Goal: Task Accomplishment & Management: Manage account settings

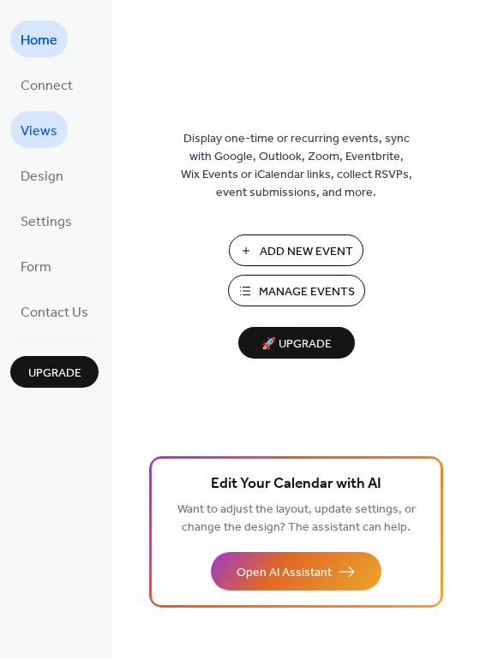
click at [48, 128] on span "Views" at bounding box center [39, 131] width 37 height 27
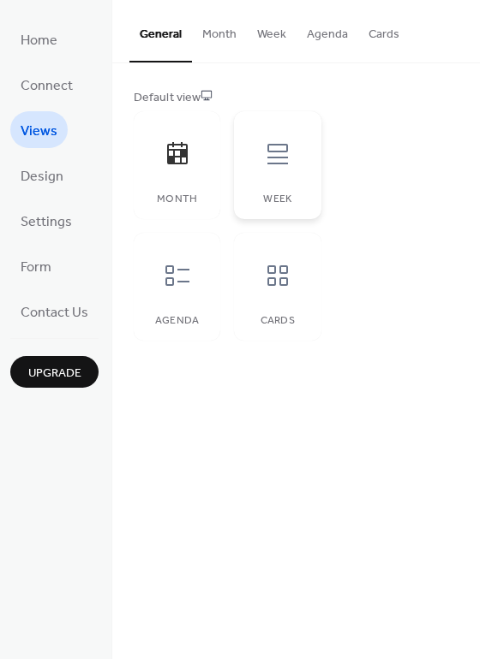
click at [282, 170] on div at bounding box center [277, 153] width 51 height 51
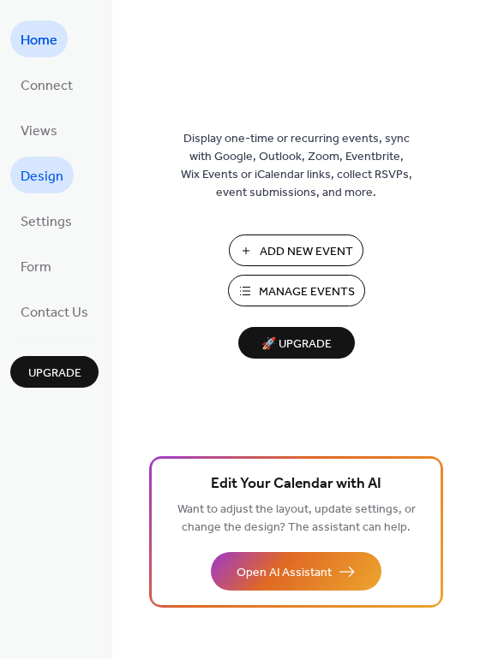
click at [60, 179] on span "Design" at bounding box center [42, 177] width 43 height 27
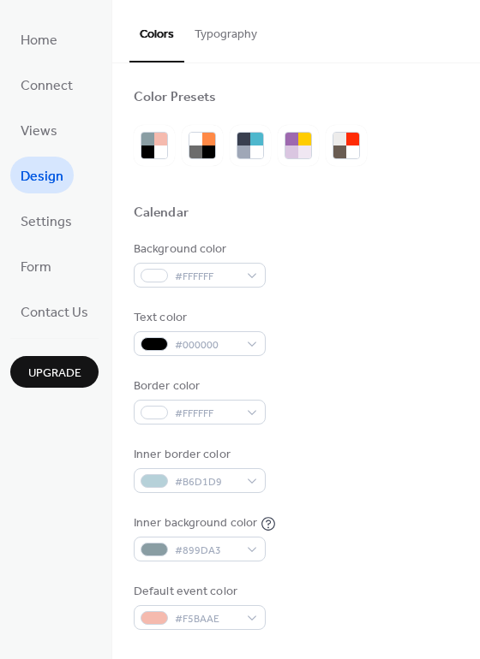
click at [234, 35] on button "Typography" at bounding box center [225, 30] width 83 height 61
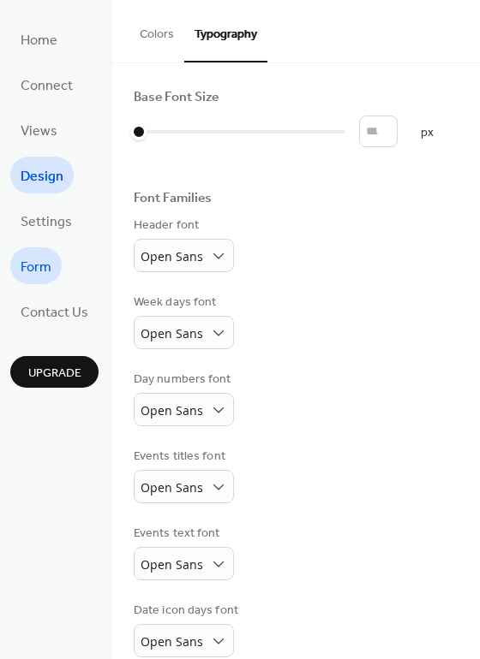
click at [40, 278] on span "Form" at bounding box center [36, 267] width 31 height 27
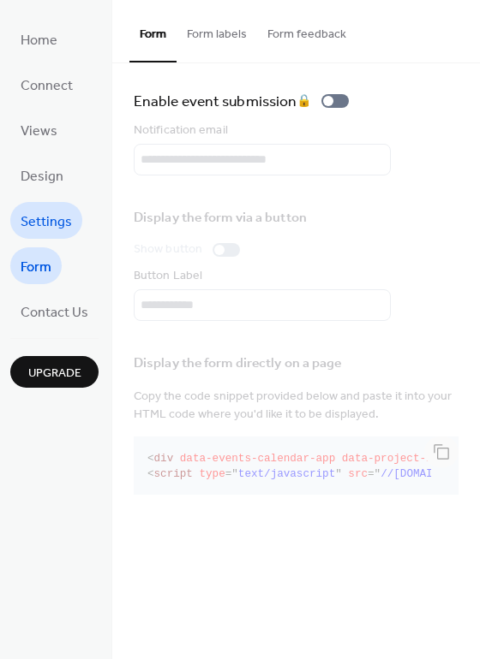
click at [50, 220] on span "Settings" at bounding box center [46, 222] width 51 height 27
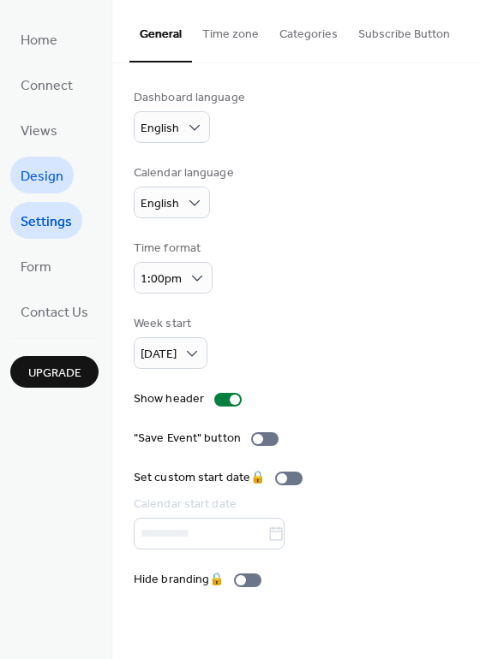
click at [54, 182] on span "Design" at bounding box center [42, 177] width 43 height 27
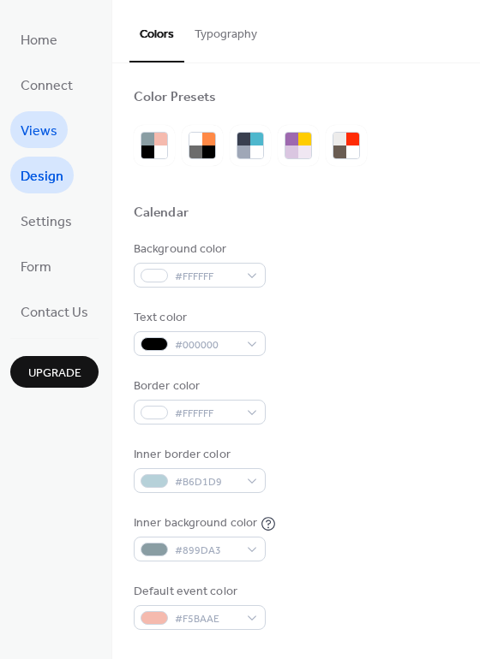
click at [58, 132] on link "Views" at bounding box center [38, 129] width 57 height 37
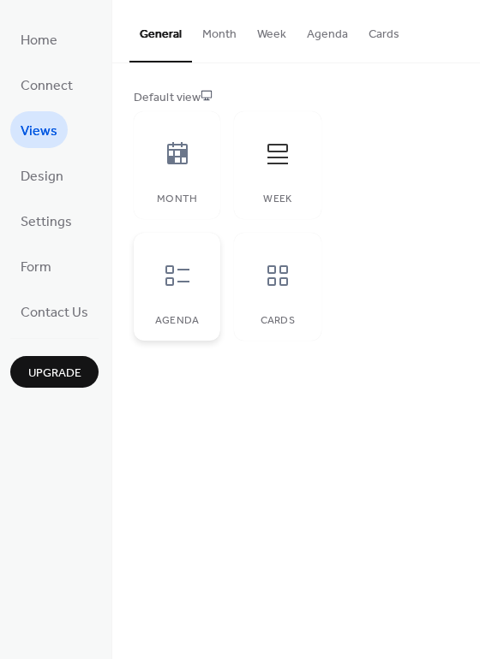
click at [160, 295] on div at bounding box center [177, 275] width 51 height 51
click at [297, 290] on div at bounding box center [277, 275] width 51 height 51
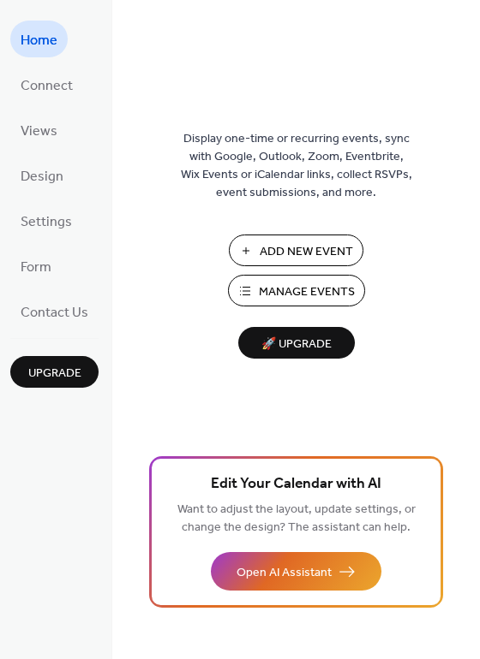
click at [265, 295] on span "Manage Events" at bounding box center [307, 292] width 96 height 18
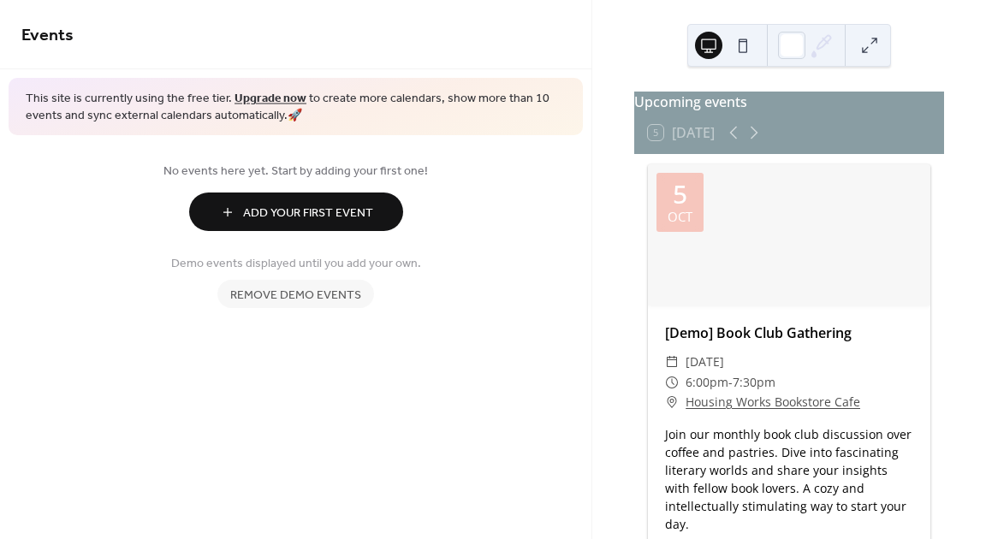
click at [313, 287] on span "Remove demo events" at bounding box center [295, 296] width 131 height 18
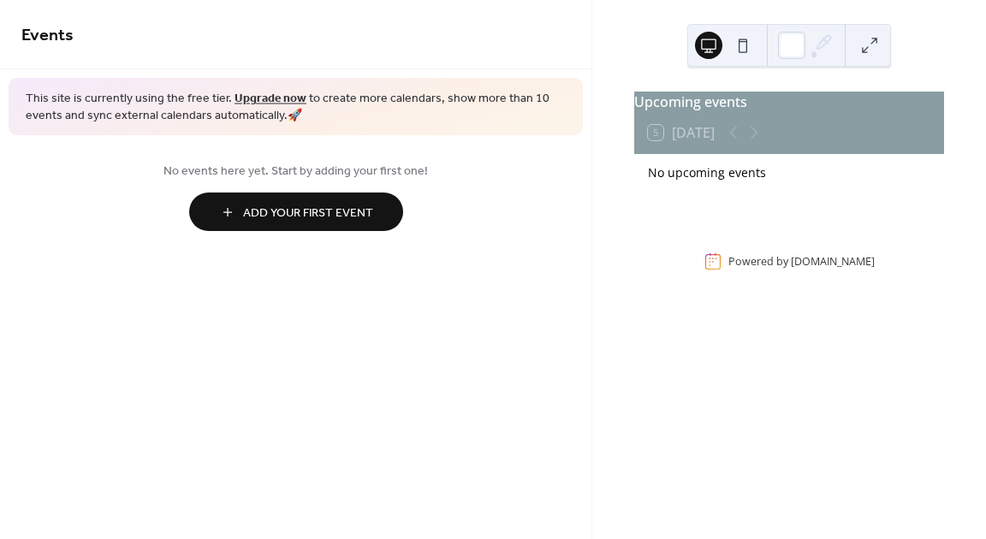
click at [306, 211] on span "Add Your First Event" at bounding box center [308, 214] width 130 height 18
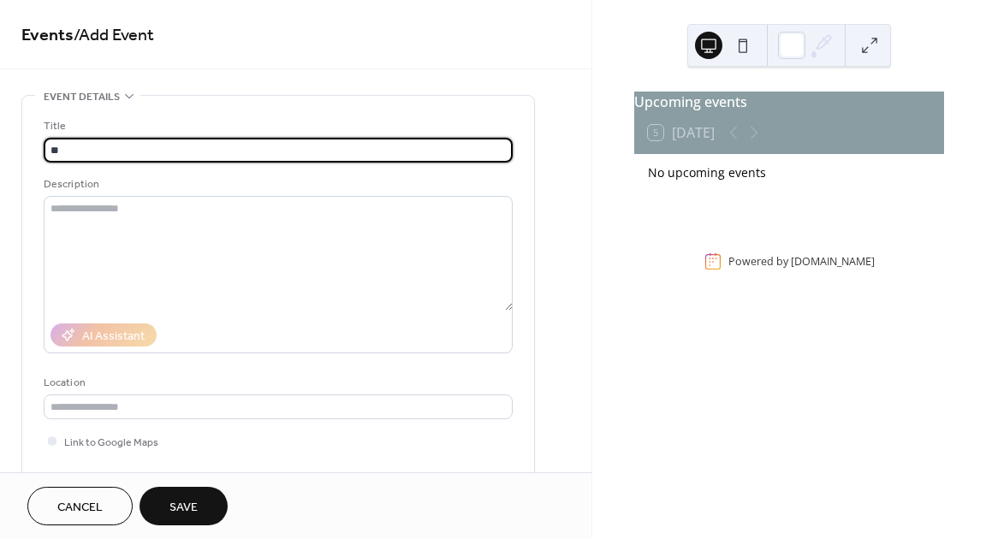
type input "*"
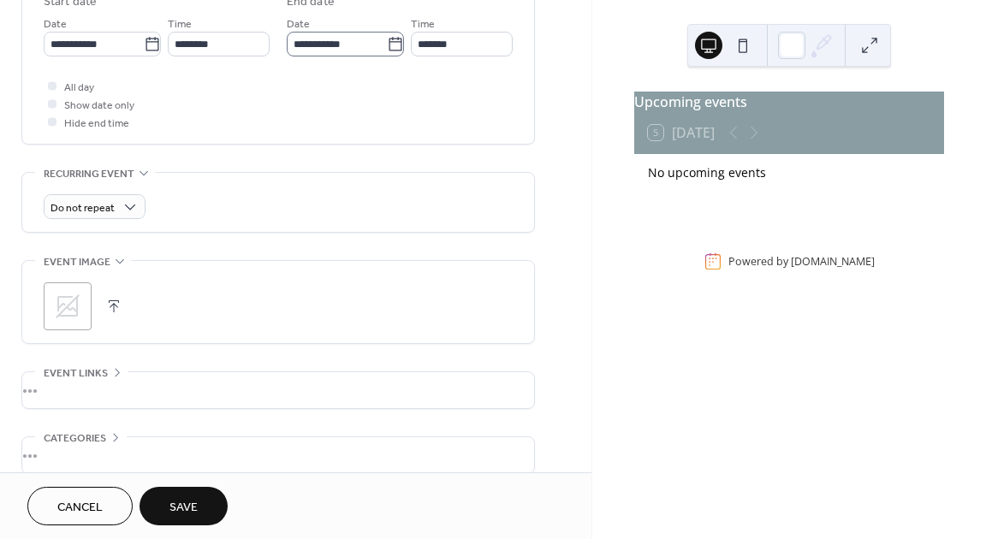
scroll to position [597, 0]
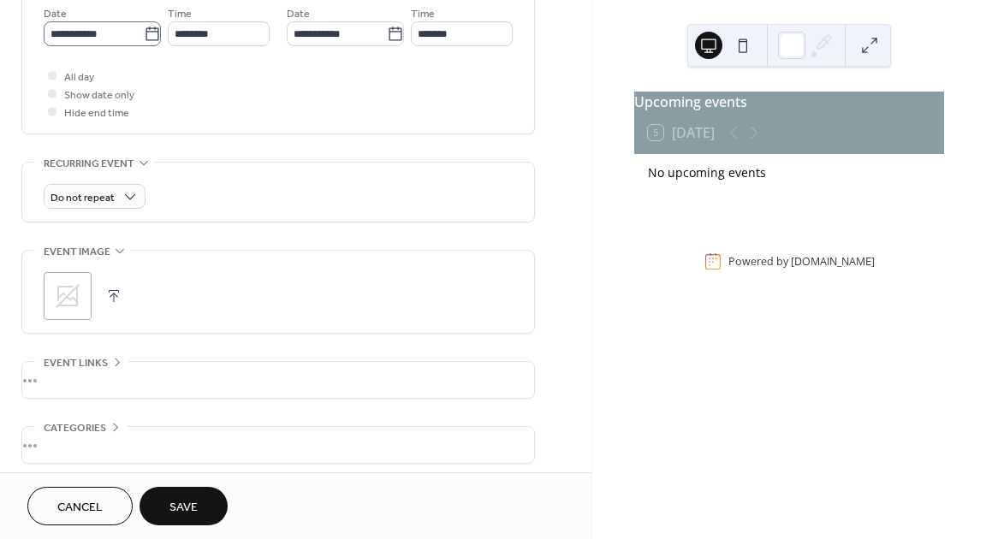
type input "**********"
click at [150, 38] on icon at bounding box center [152, 34] width 17 height 17
click at [144, 38] on input "**********" at bounding box center [94, 33] width 100 height 25
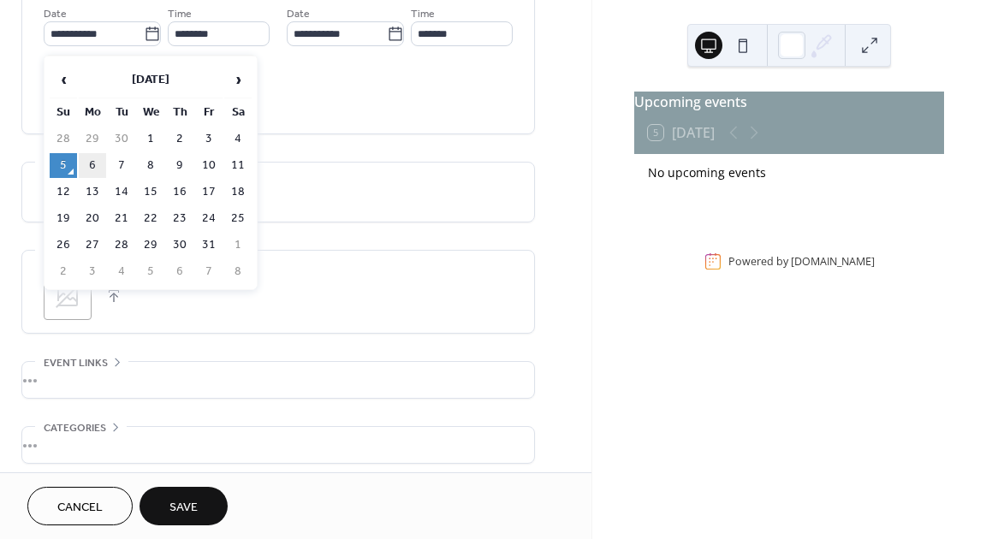
click at [94, 165] on td "6" at bounding box center [92, 165] width 27 height 25
type input "**********"
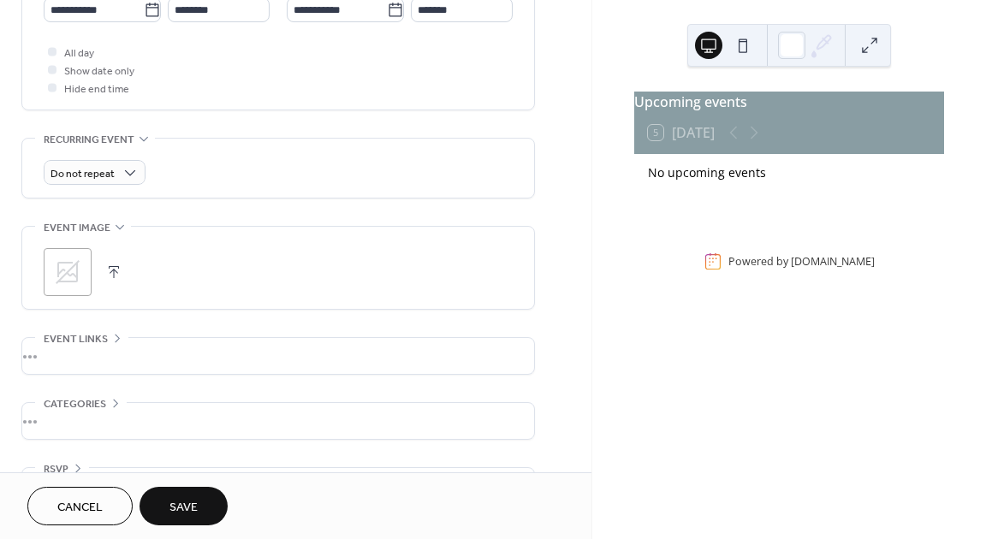
scroll to position [625, 0]
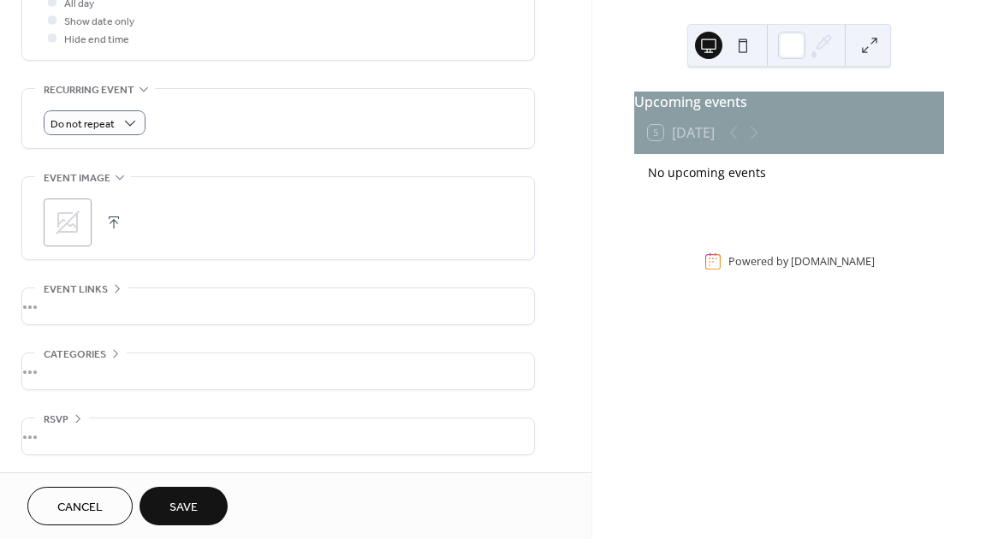
scroll to position [676, 0]
click at [78, 230] on icon at bounding box center [68, 223] width 24 height 24
click at [192, 515] on span "Save" at bounding box center [184, 508] width 28 height 18
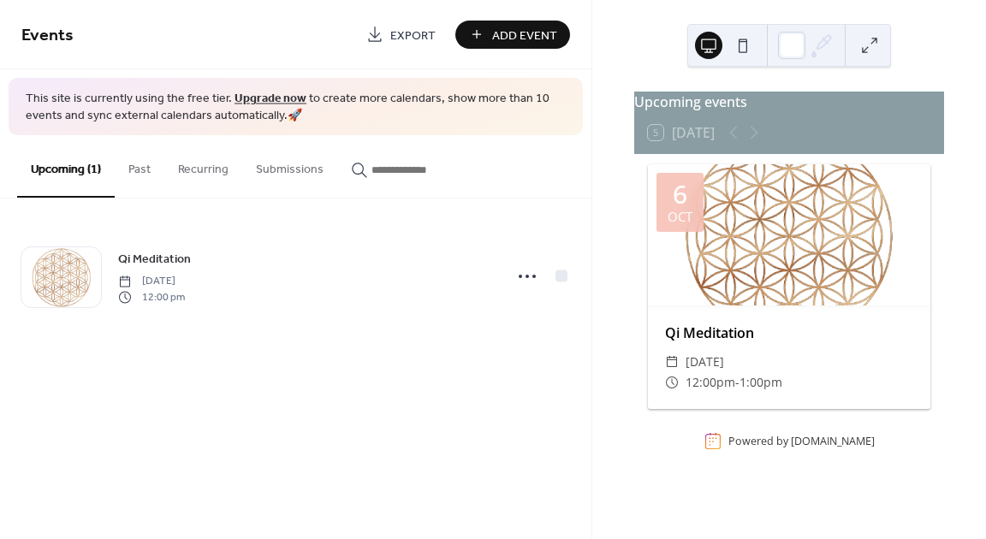
click at [507, 35] on span "Add Event" at bounding box center [524, 36] width 65 height 18
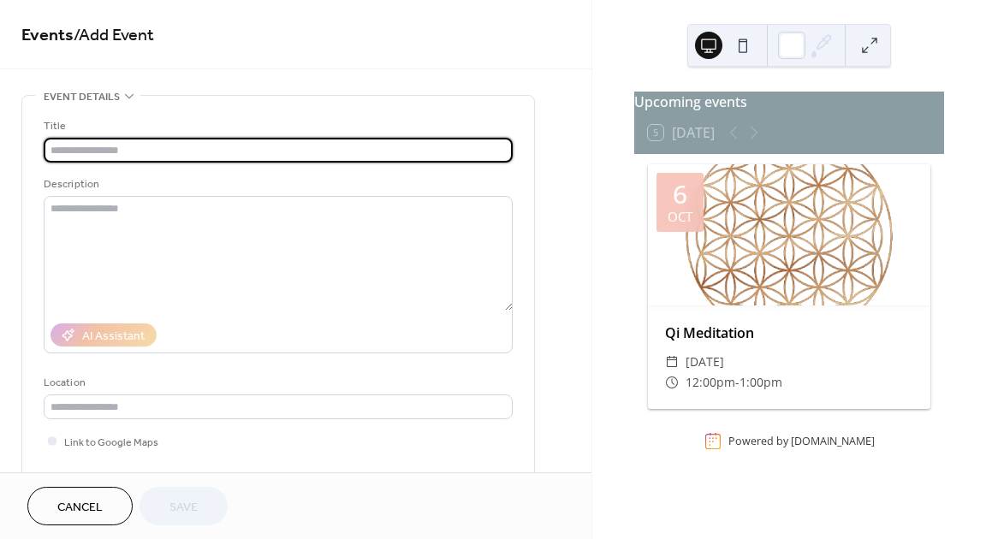
click at [180, 150] on input "text" at bounding box center [278, 150] width 469 height 25
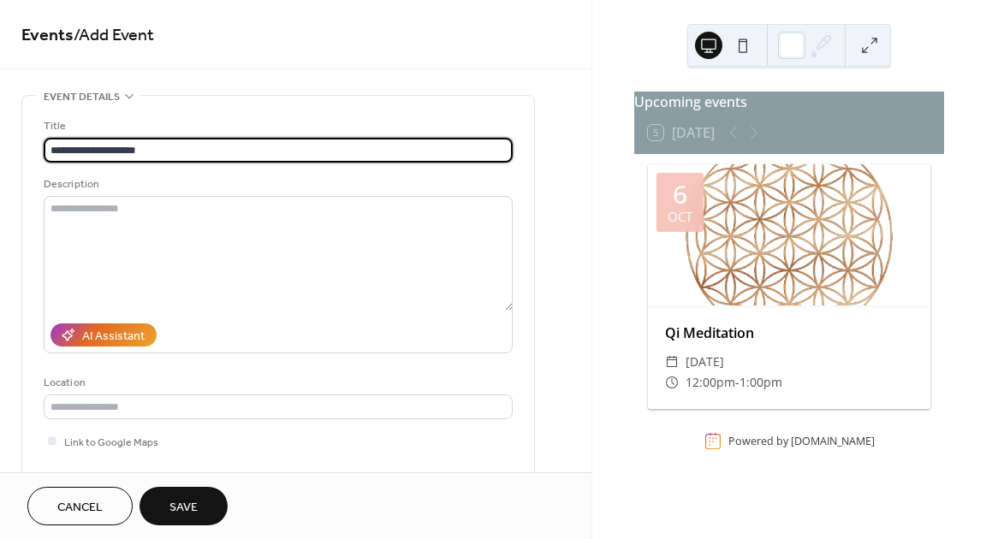
type input "**********"
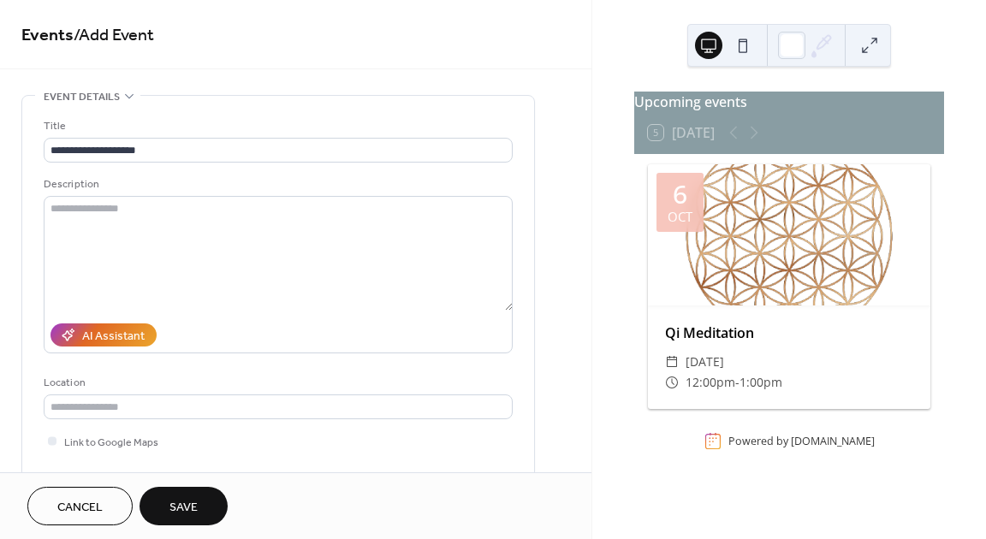
click at [307, 98] on div "**********" at bounding box center [278, 312] width 469 height 433
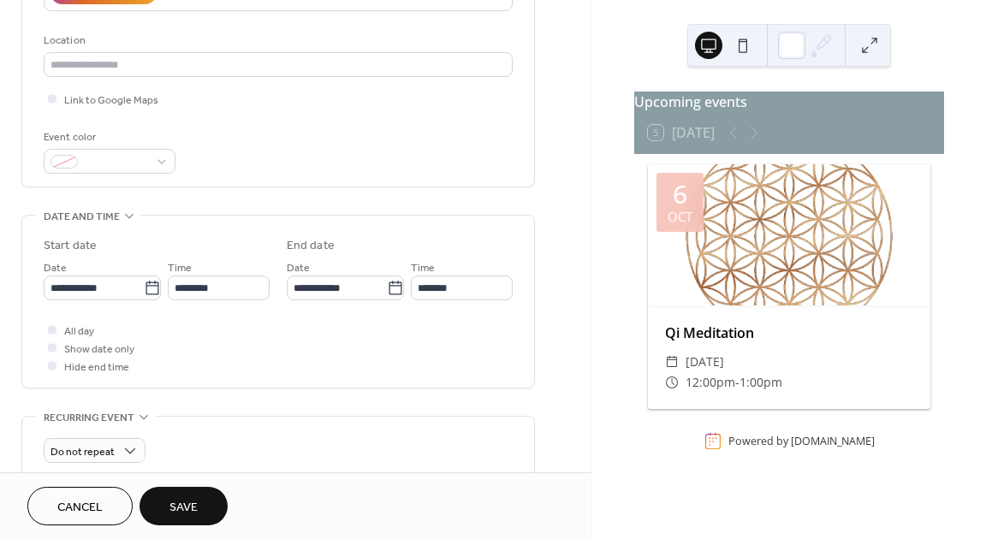
scroll to position [344, 0]
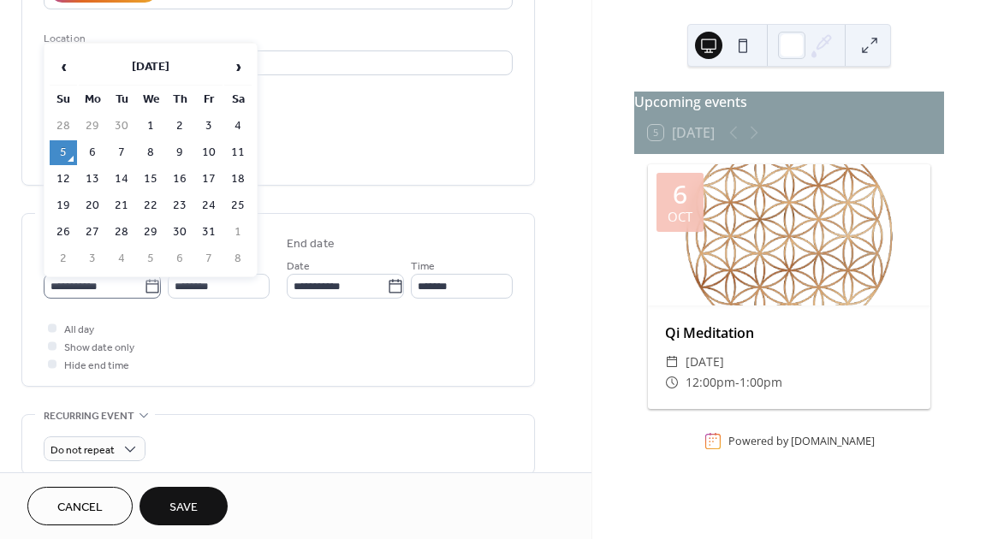
click at [150, 288] on icon at bounding box center [152, 286] width 17 height 17
click at [144, 288] on input "**********" at bounding box center [94, 286] width 100 height 25
click at [211, 210] on td "24" at bounding box center [208, 206] width 27 height 25
type input "**********"
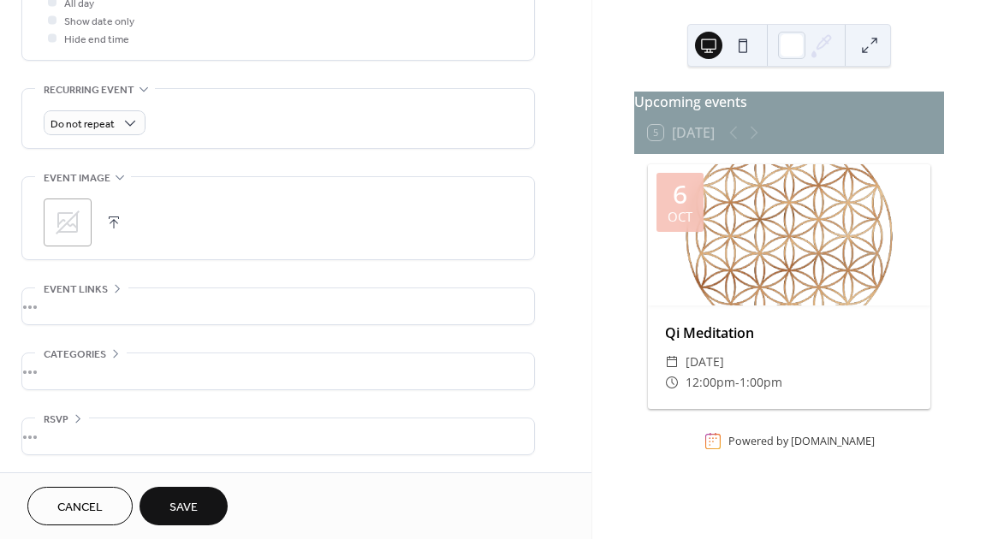
scroll to position [676, 0]
click at [74, 229] on icon at bounding box center [67, 222] width 27 height 27
click at [206, 510] on button "Save" at bounding box center [184, 506] width 88 height 39
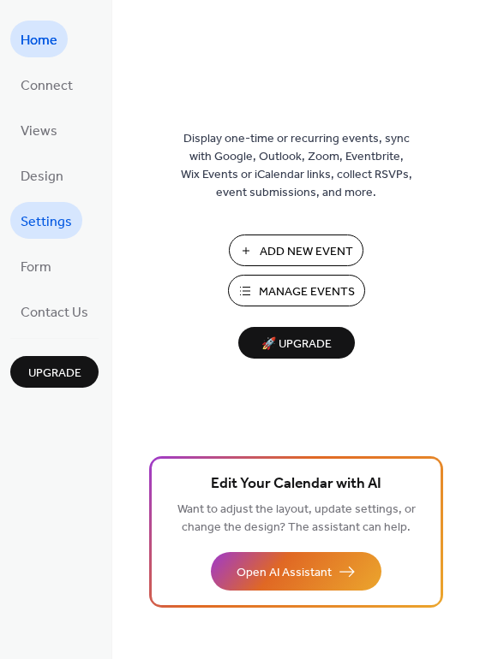
click at [65, 212] on span "Settings" at bounding box center [46, 222] width 51 height 27
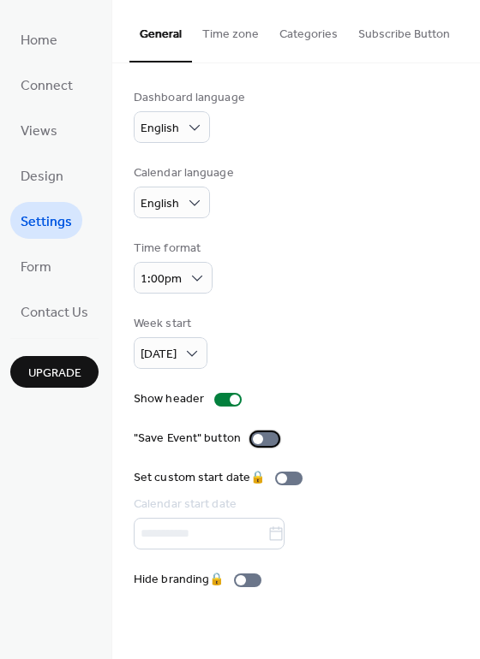
click at [268, 436] on div at bounding box center [264, 439] width 27 height 14
click at [218, 45] on button "Time zone" at bounding box center [230, 30] width 77 height 61
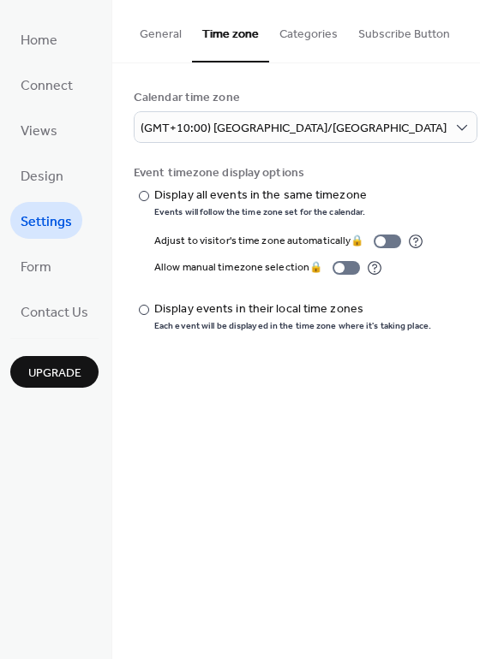
click at [307, 39] on button "Categories" at bounding box center [308, 30] width 79 height 61
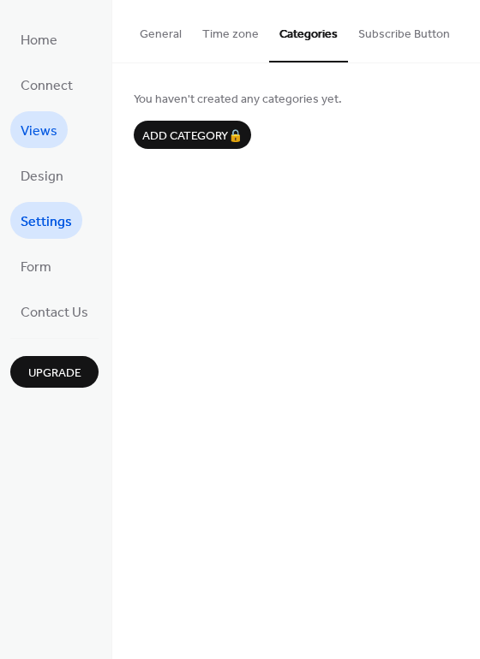
click at [33, 140] on span "Views" at bounding box center [39, 131] width 37 height 27
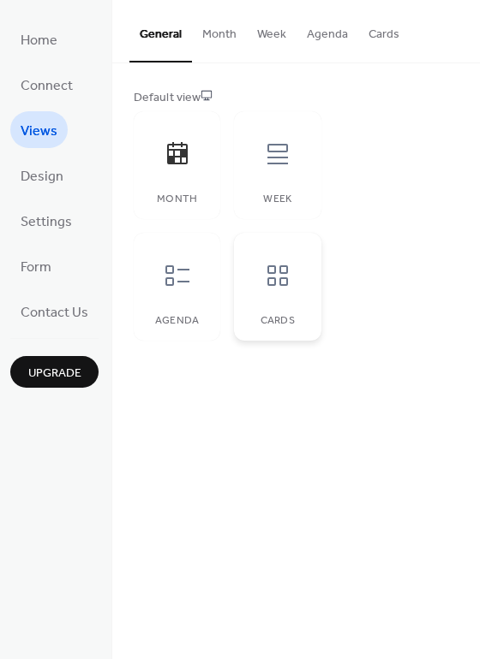
click at [267, 292] on div at bounding box center [277, 275] width 51 height 51
click at [271, 282] on icon at bounding box center [277, 275] width 27 height 27
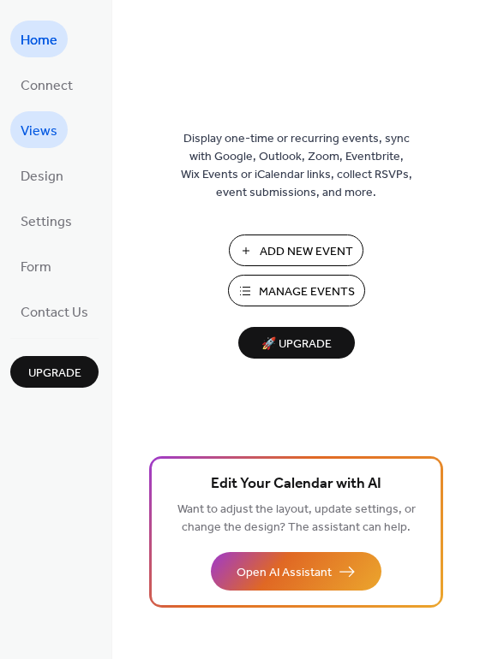
click at [45, 127] on span "Views" at bounding box center [39, 131] width 37 height 27
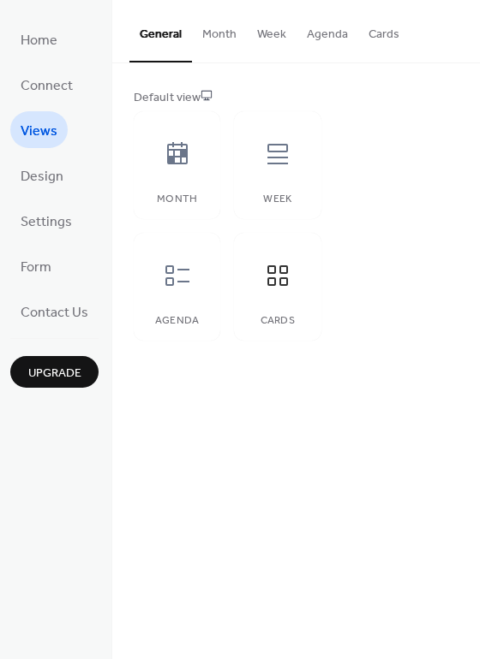
click at [377, 35] on button "Cards" at bounding box center [383, 30] width 51 height 61
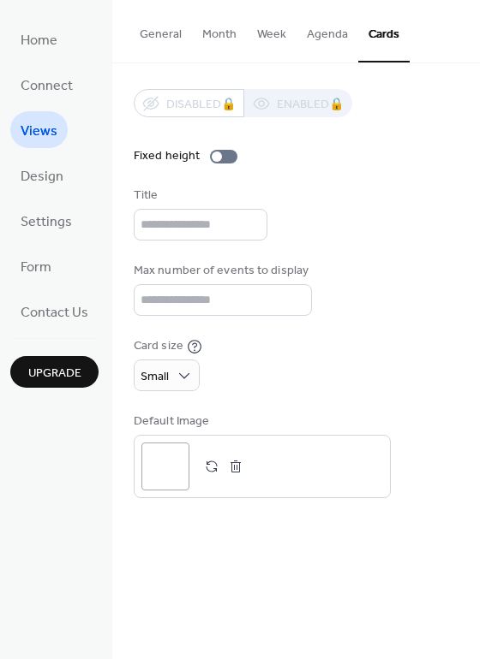
click at [175, 24] on button "General" at bounding box center [160, 30] width 63 height 61
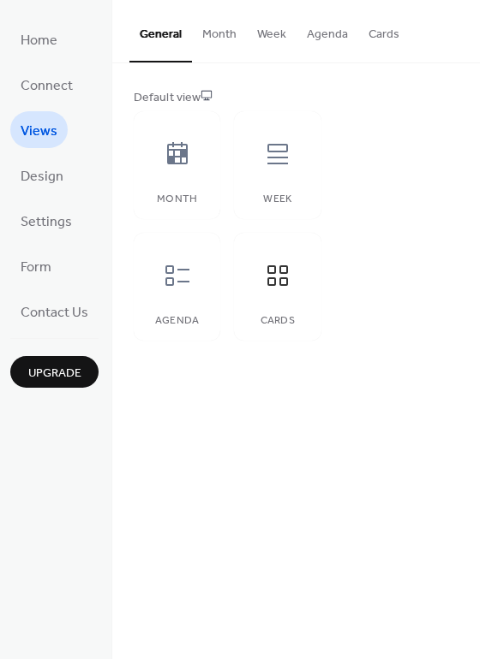
click at [219, 35] on button "Month" at bounding box center [219, 30] width 55 height 61
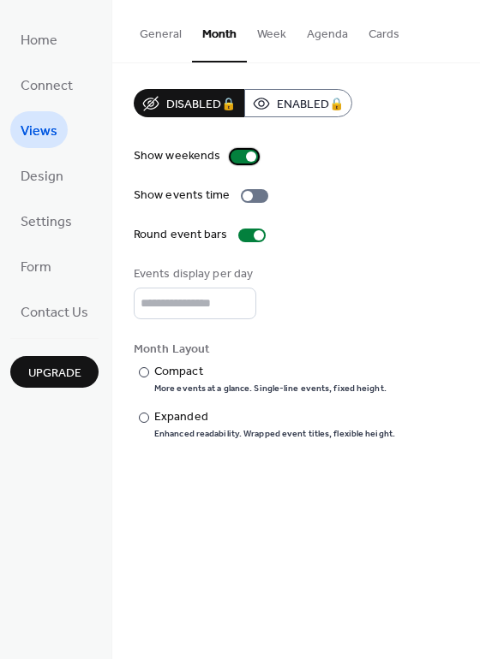
click at [235, 157] on div at bounding box center [243, 157] width 27 height 14
click at [252, 155] on div at bounding box center [243, 157] width 27 height 14
click at [146, 374] on div at bounding box center [144, 372] width 10 height 10
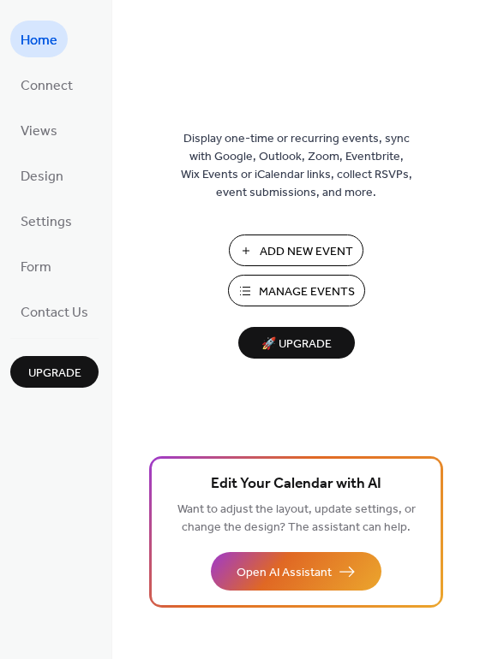
click at [295, 295] on span "Manage Events" at bounding box center [307, 292] width 96 height 18
click at [51, 172] on span "Design" at bounding box center [42, 177] width 43 height 27
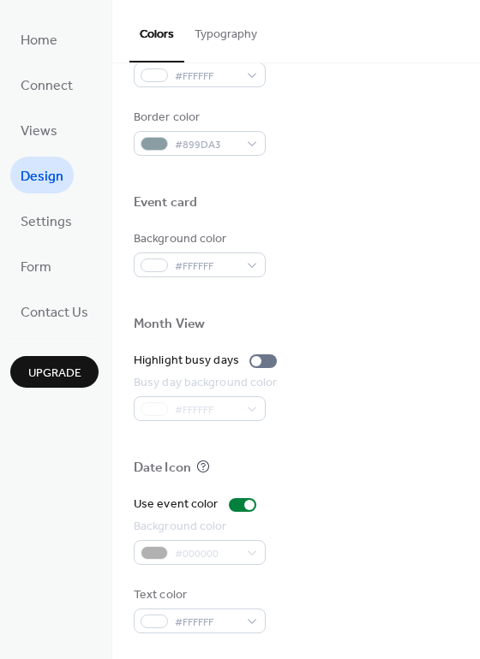
scroll to position [733, 0]
click at [64, 222] on span "Settings" at bounding box center [46, 222] width 51 height 27
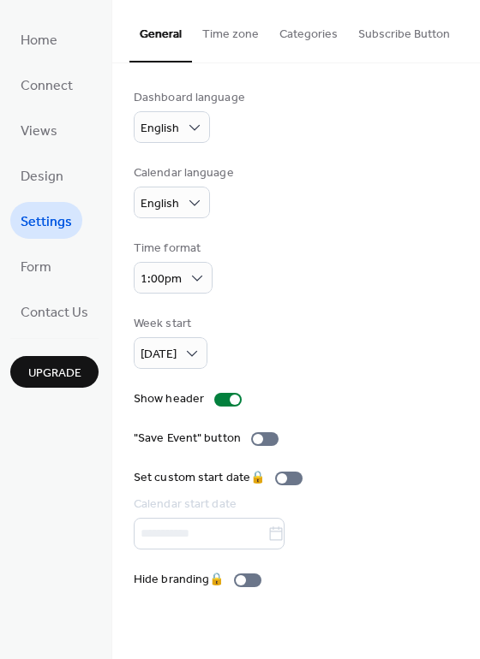
click at [315, 28] on button "Categories" at bounding box center [308, 30] width 79 height 61
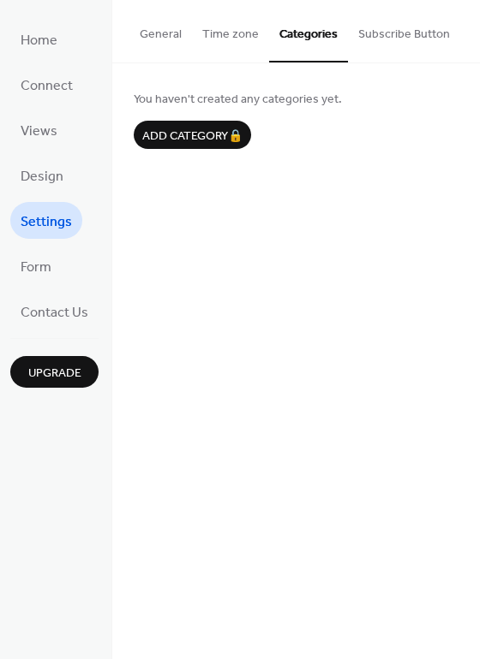
click at [374, 35] on button "Subscribe Button" at bounding box center [404, 30] width 112 height 61
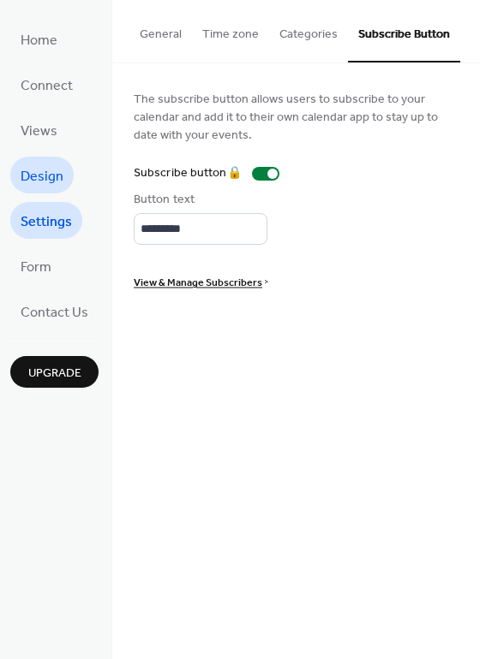
click at [53, 177] on span "Design" at bounding box center [42, 177] width 43 height 27
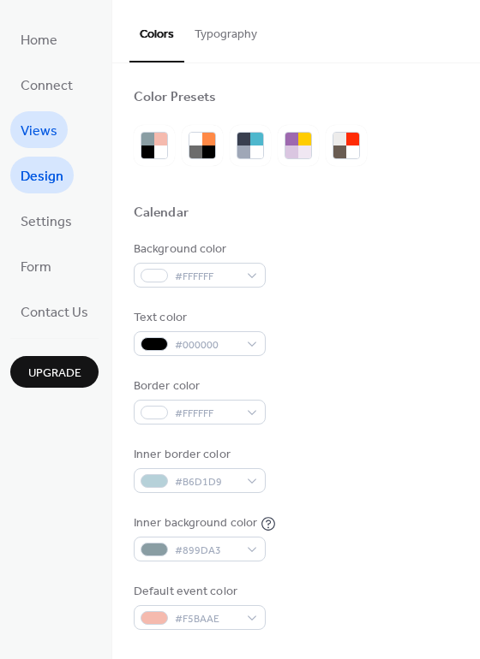
click at [47, 128] on span "Views" at bounding box center [39, 131] width 37 height 27
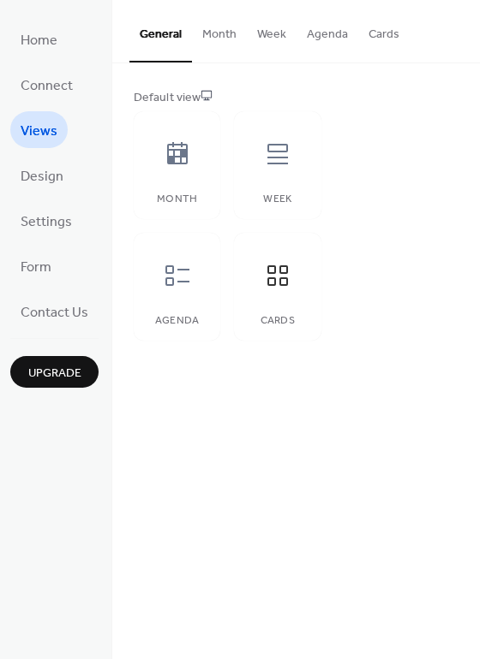
click at [223, 35] on button "Month" at bounding box center [219, 30] width 55 height 61
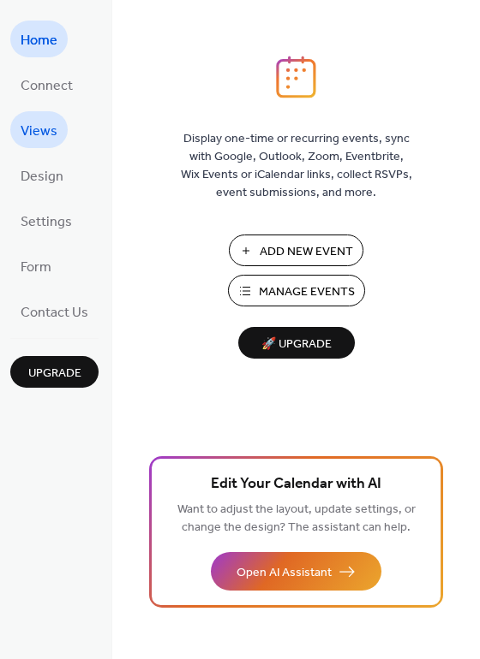
click at [39, 135] on span "Views" at bounding box center [39, 131] width 37 height 27
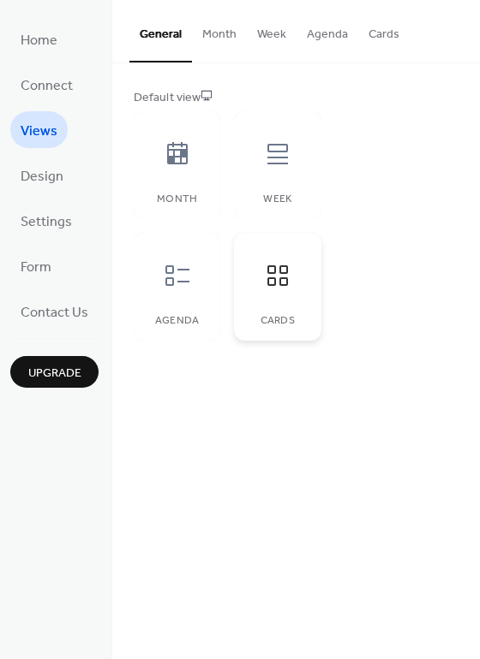
click at [272, 277] on icon at bounding box center [277, 275] width 27 height 27
click at [384, 33] on button "Cards" at bounding box center [383, 30] width 51 height 61
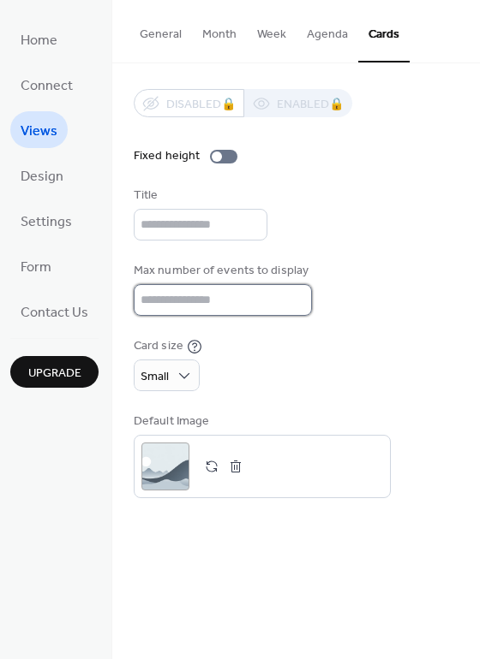
click at [291, 312] on input "**" at bounding box center [223, 300] width 178 height 32
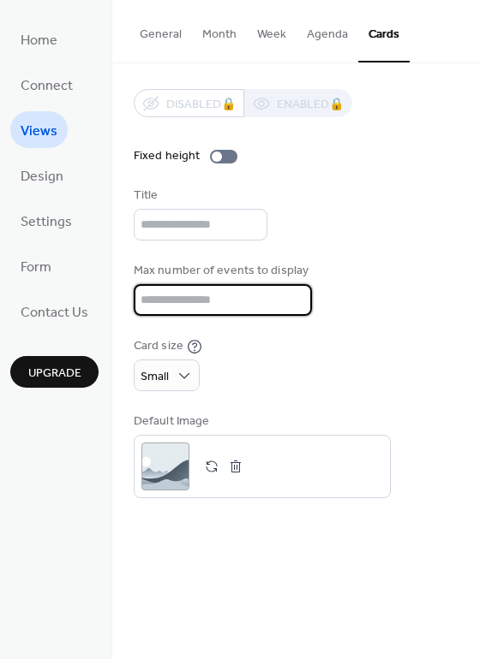
click at [291, 312] on input "**" at bounding box center [223, 300] width 178 height 32
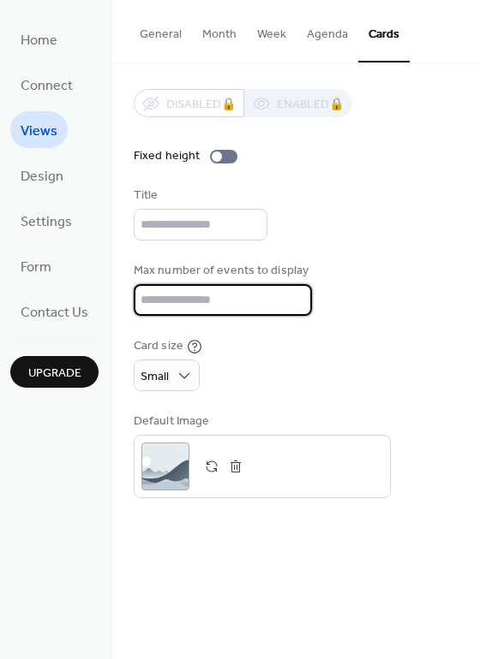
click at [291, 312] on input "*" at bounding box center [223, 300] width 178 height 32
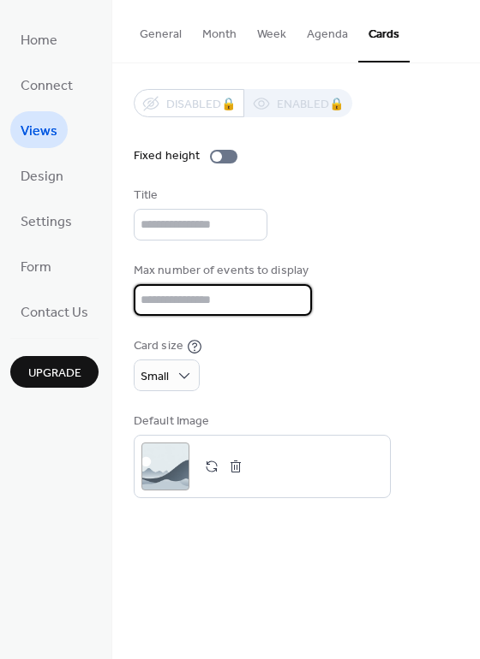
click at [291, 312] on input "*" at bounding box center [223, 300] width 178 height 32
type input "*"
click at [291, 312] on input "*" at bounding box center [223, 300] width 178 height 32
click at [349, 273] on div "Max number of events to display *" at bounding box center [296, 289] width 325 height 54
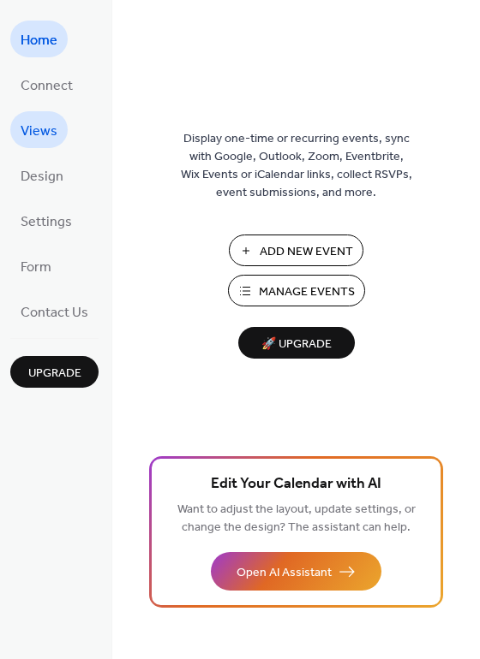
click at [61, 128] on link "Views" at bounding box center [38, 129] width 57 height 37
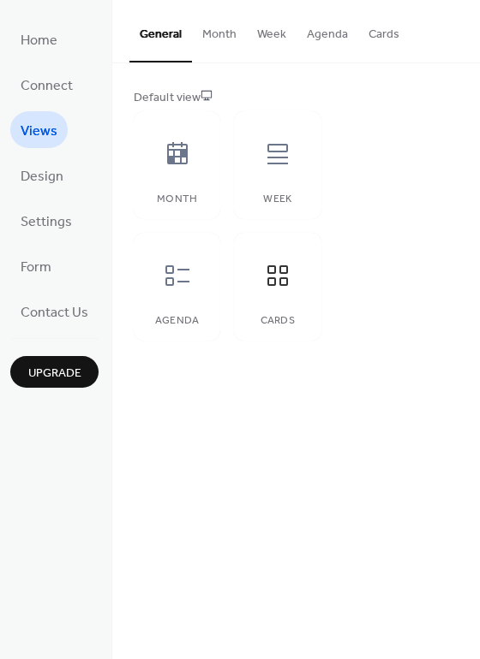
click at [387, 33] on button "Cards" at bounding box center [383, 30] width 51 height 61
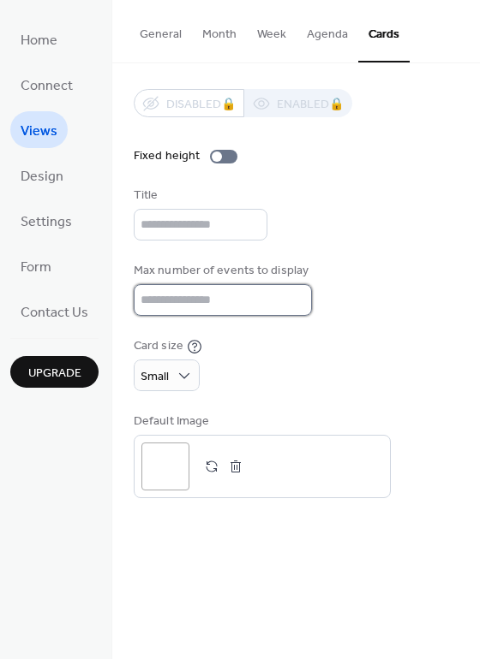
type input "*"
click at [290, 313] on input "*" at bounding box center [223, 300] width 178 height 32
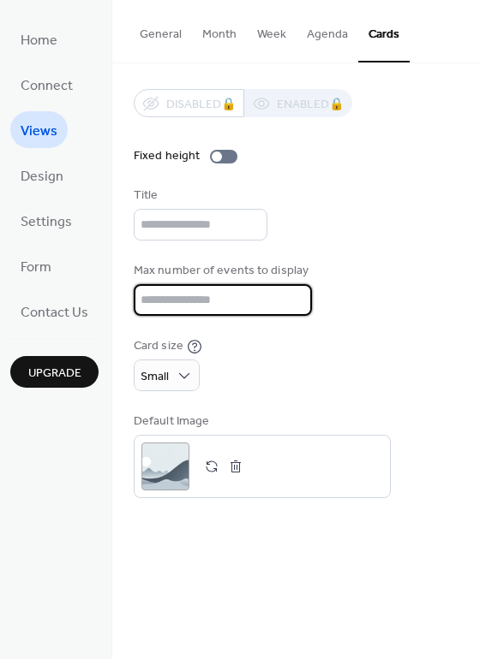
click at [270, 38] on button "Week" at bounding box center [272, 30] width 50 height 61
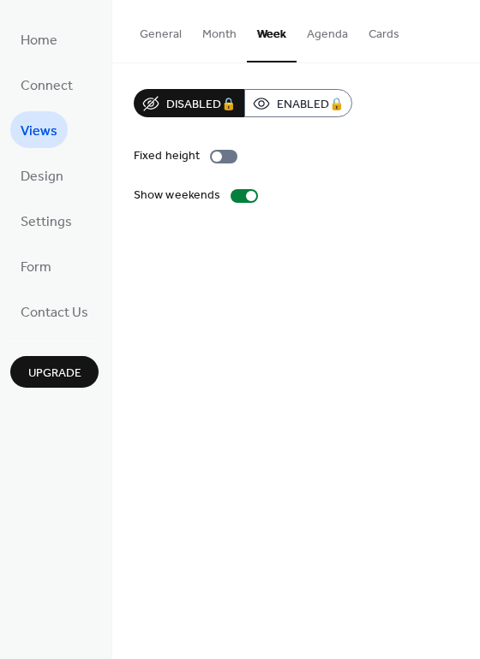
click at [374, 34] on button "Cards" at bounding box center [383, 30] width 51 height 61
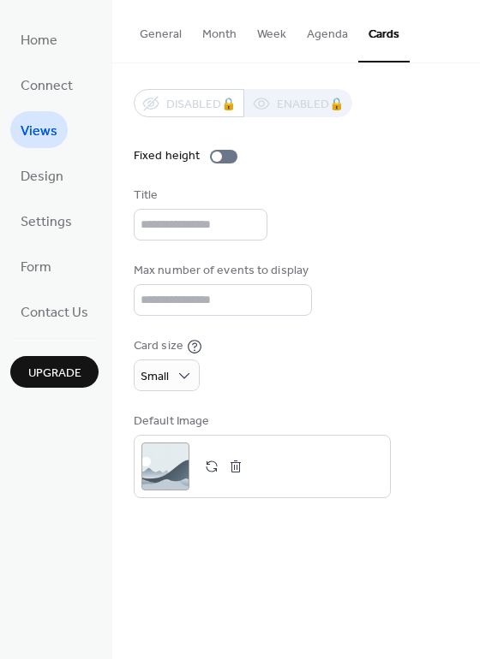
click at [334, 35] on button "Agenda" at bounding box center [327, 30] width 62 height 61
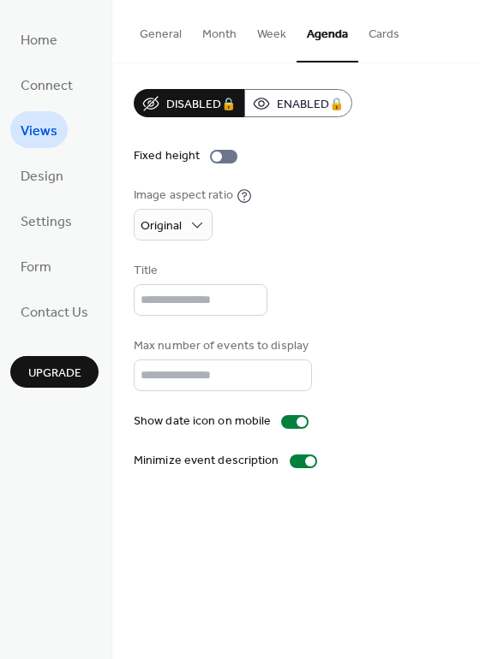
click at [378, 39] on button "Cards" at bounding box center [383, 30] width 51 height 61
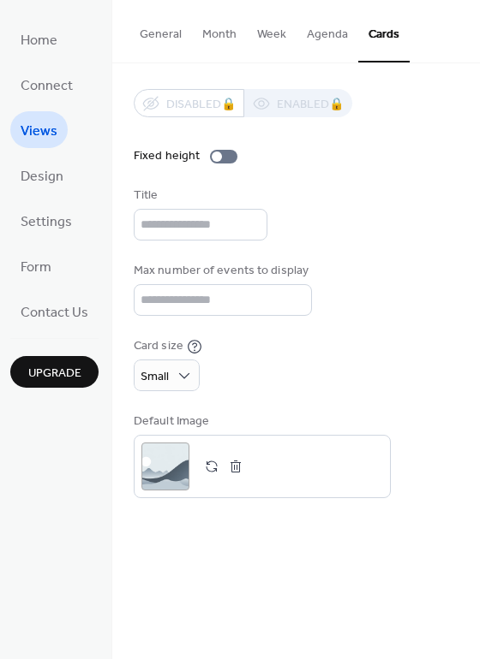
click at [172, 32] on button "General" at bounding box center [160, 30] width 63 height 61
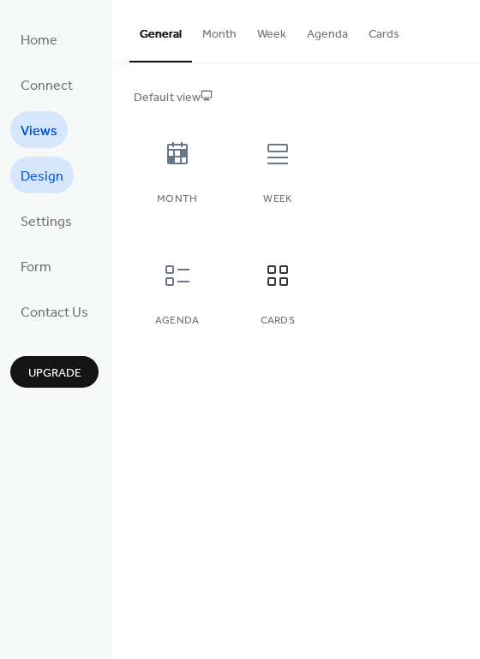
click at [56, 180] on span "Design" at bounding box center [42, 177] width 43 height 27
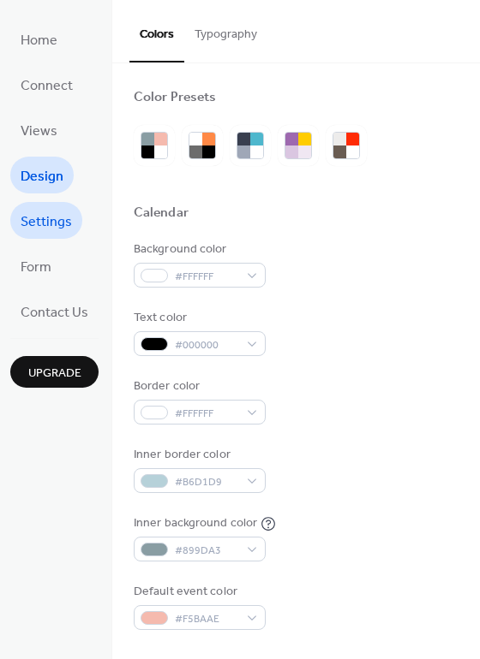
click at [55, 223] on span "Settings" at bounding box center [46, 222] width 51 height 27
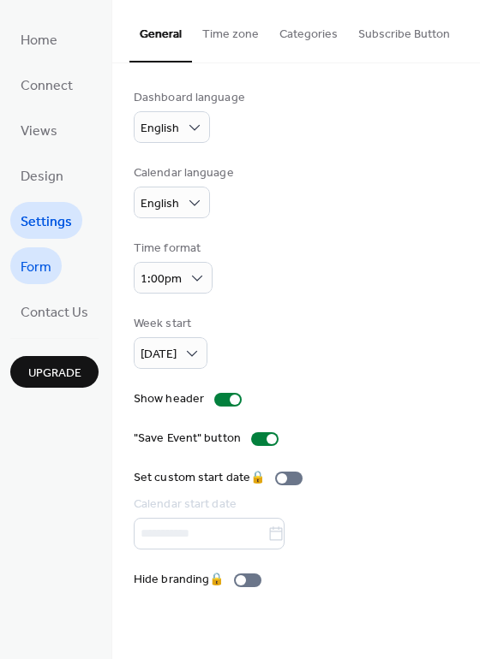
click at [50, 268] on span "Form" at bounding box center [36, 267] width 31 height 27
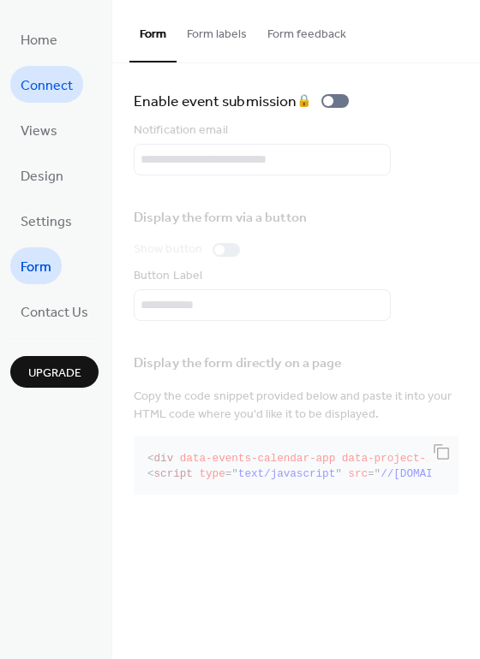
click at [52, 84] on span "Connect" at bounding box center [47, 86] width 52 height 27
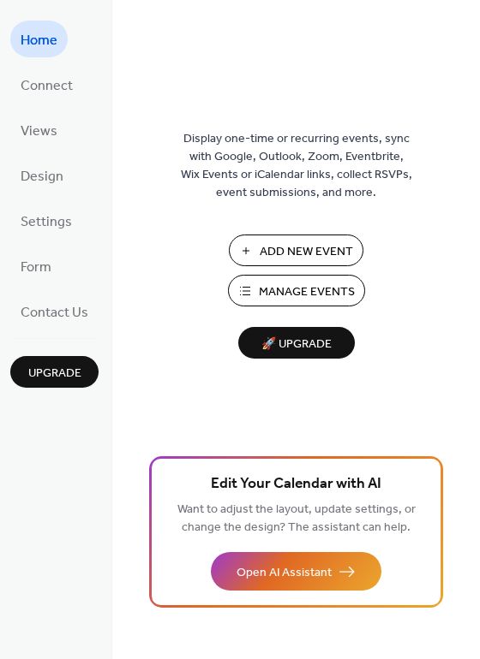
click at [312, 297] on span "Manage Events" at bounding box center [307, 292] width 96 height 18
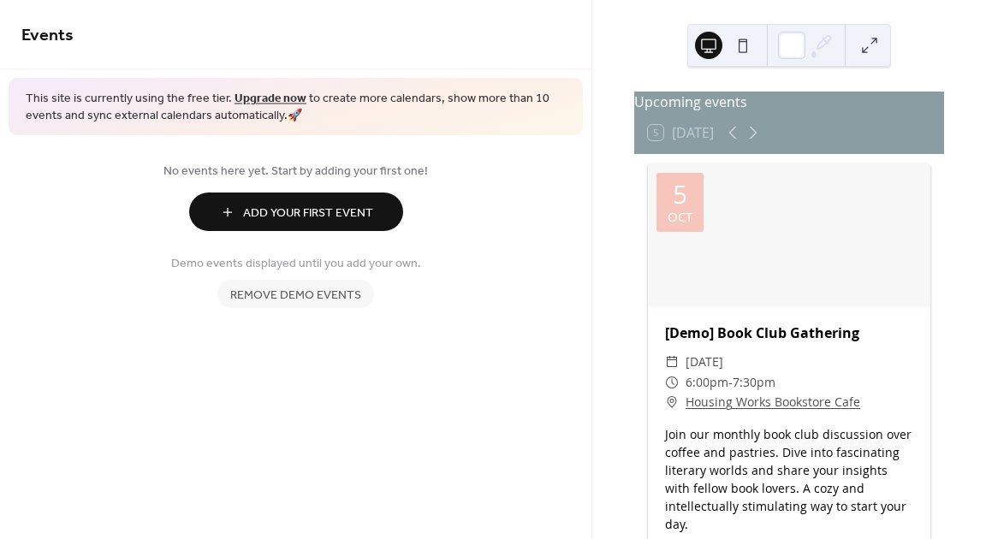
click at [343, 292] on span "Remove demo events" at bounding box center [295, 296] width 131 height 18
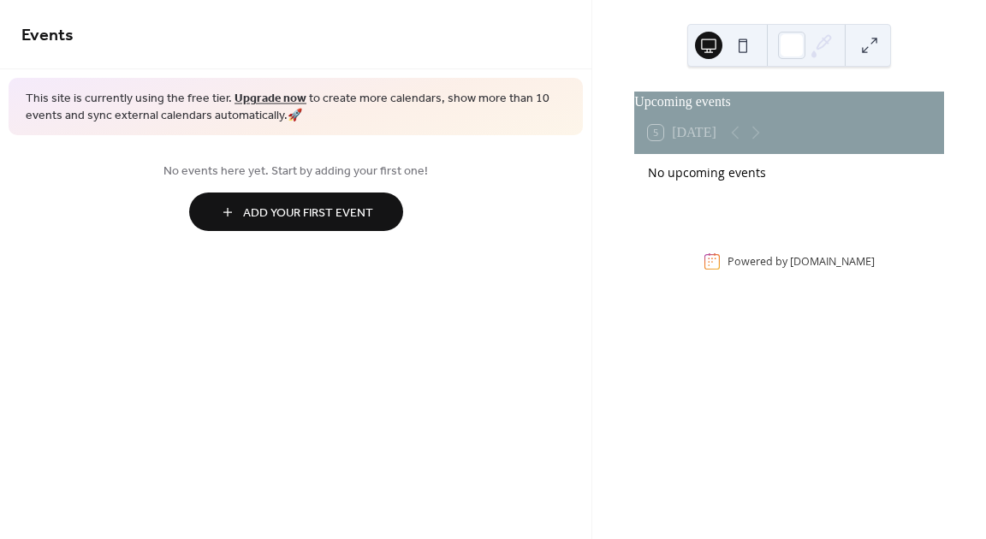
click at [321, 218] on span "Add Your First Event" at bounding box center [308, 214] width 130 height 18
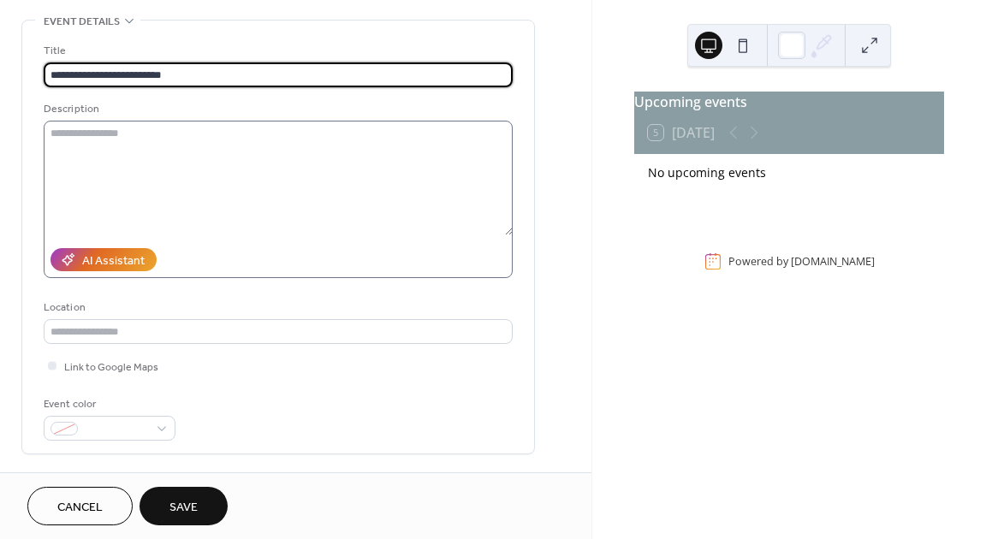
scroll to position [77, 0]
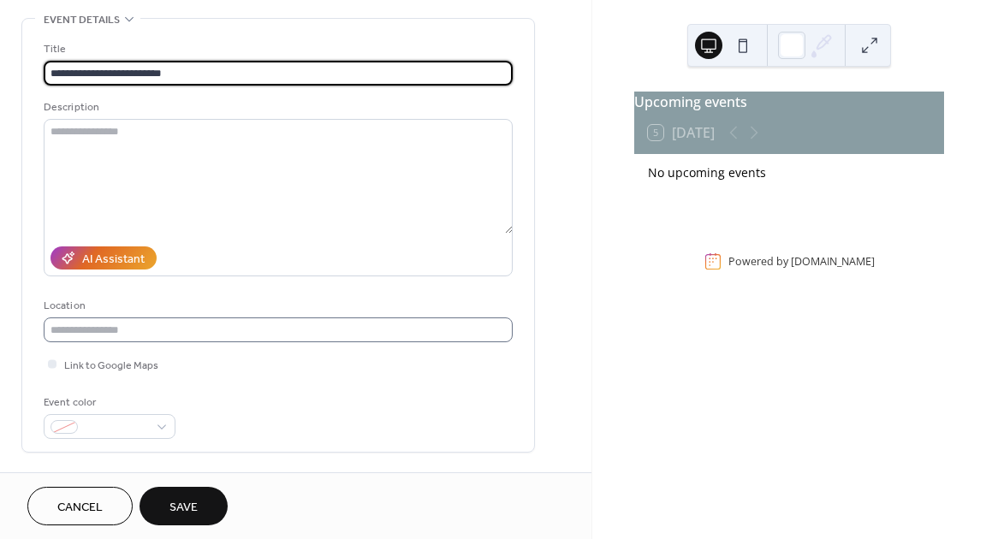
type input "**********"
click at [117, 336] on input "text" at bounding box center [278, 330] width 469 height 25
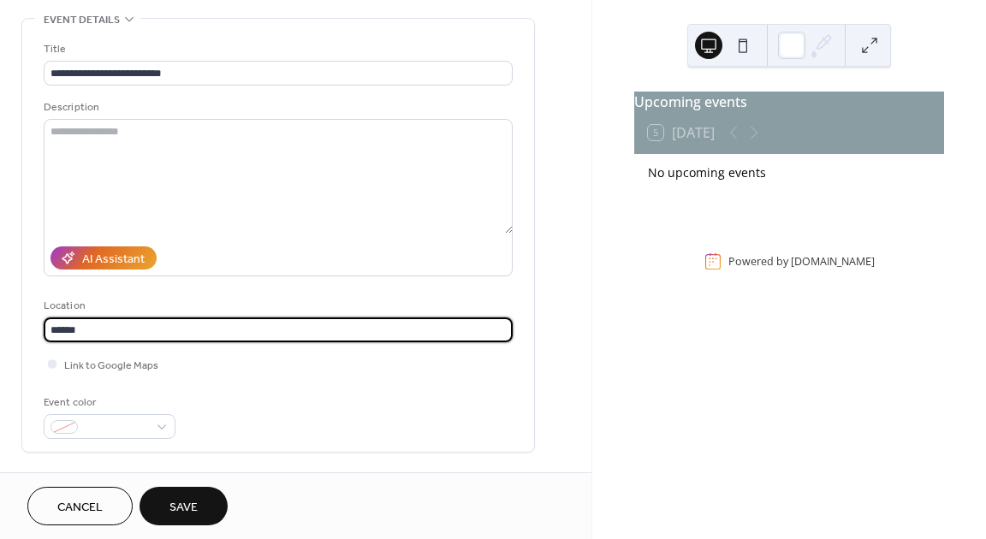
type input "******"
click at [270, 416] on div "Event color" at bounding box center [278, 416] width 469 height 45
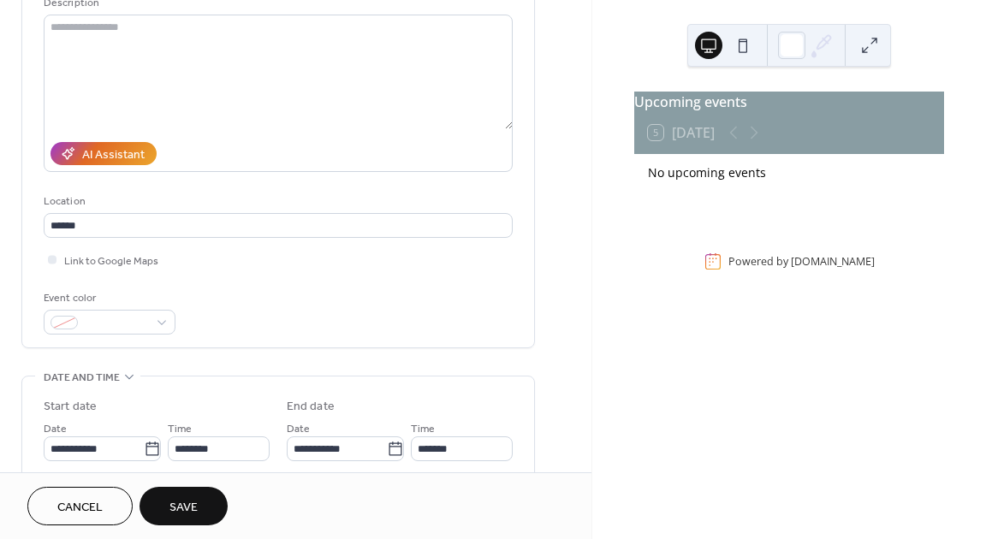
scroll to position [185, 0]
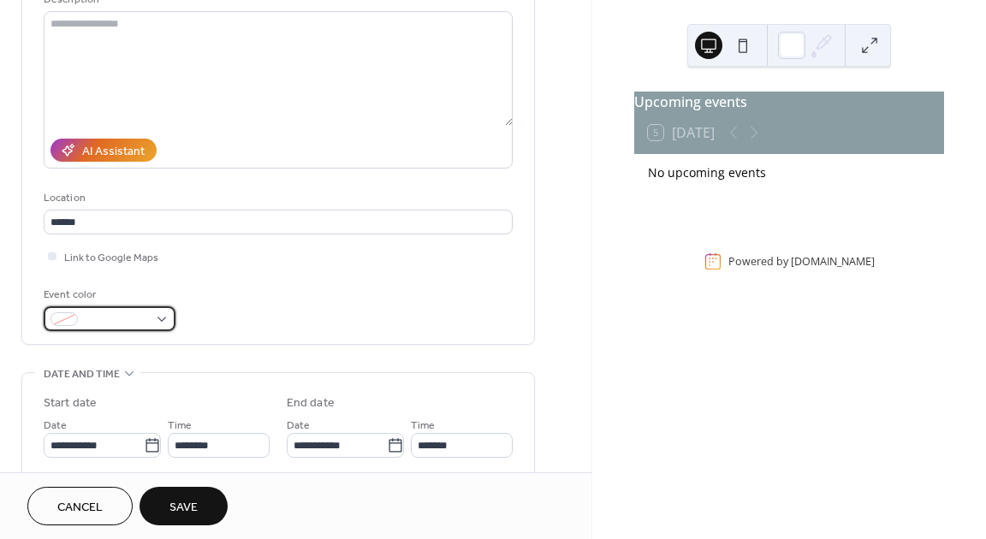
click at [165, 319] on div at bounding box center [110, 319] width 132 height 25
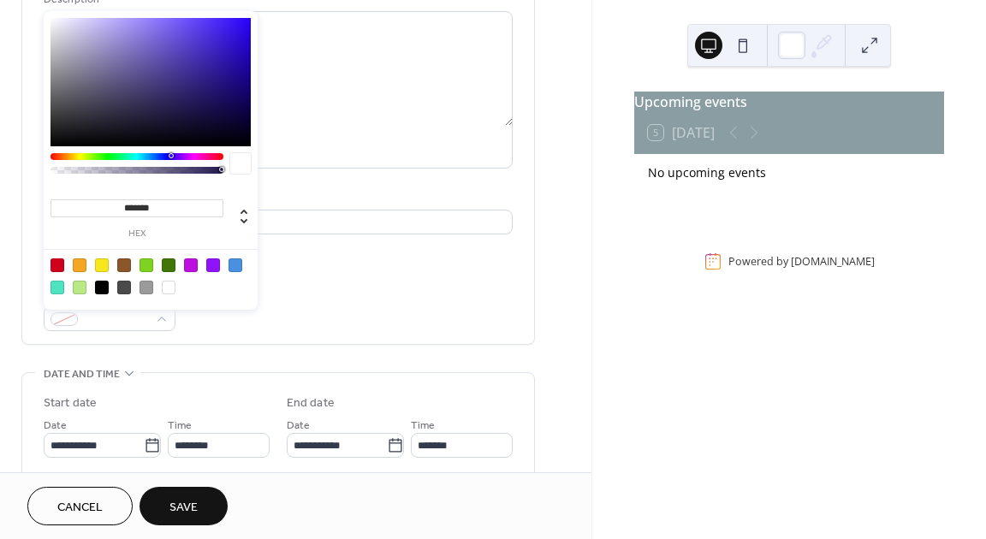
click at [160, 207] on input "*******" at bounding box center [137, 209] width 173 height 18
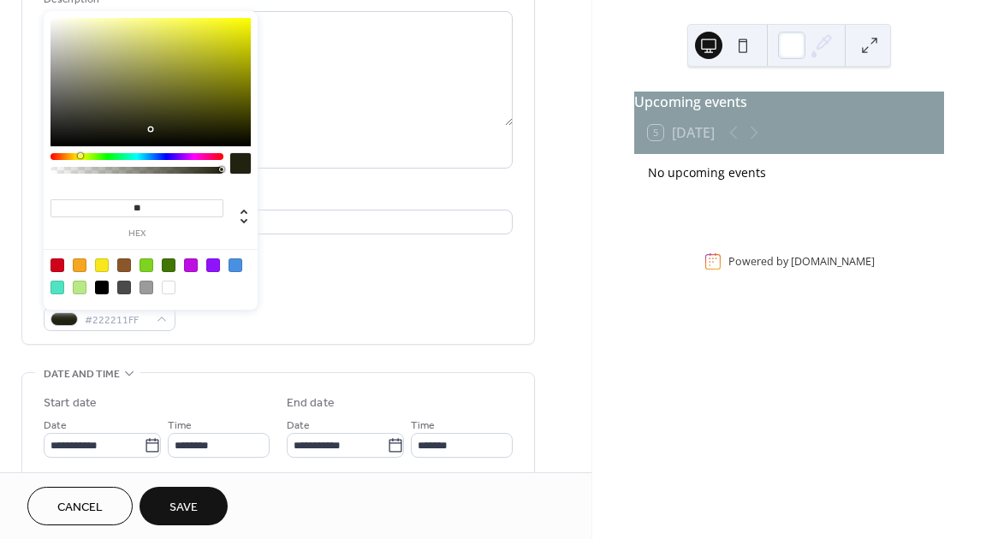
type input "*"
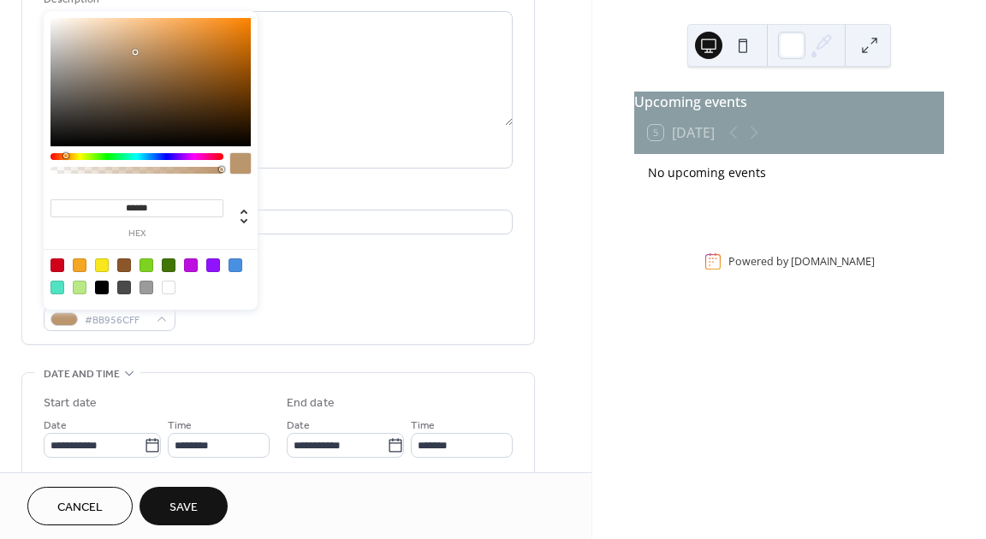
type input "*******"
click at [243, 169] on div at bounding box center [240, 163] width 21 height 21
click at [301, 313] on div "Event color #BB956CFF" at bounding box center [278, 308] width 469 height 45
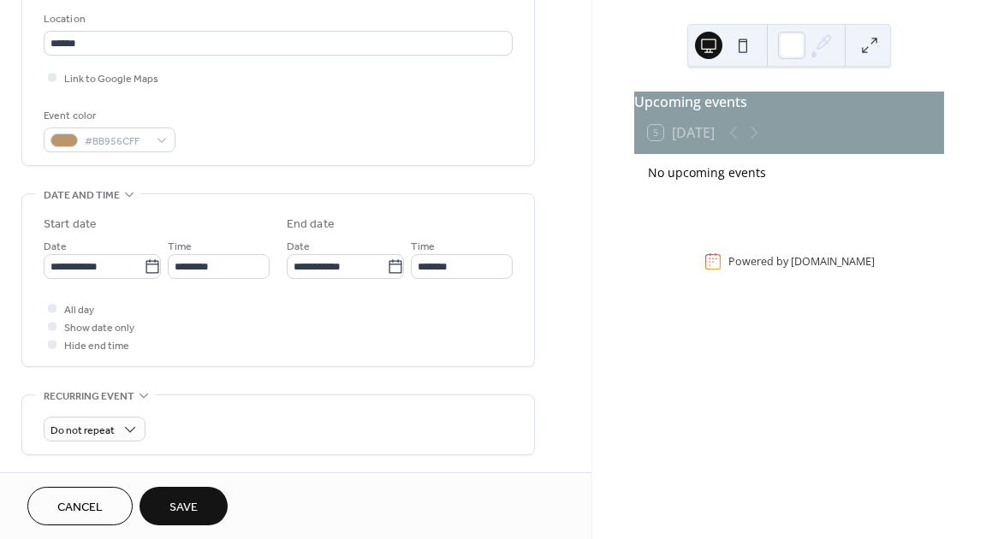
scroll to position [370, 0]
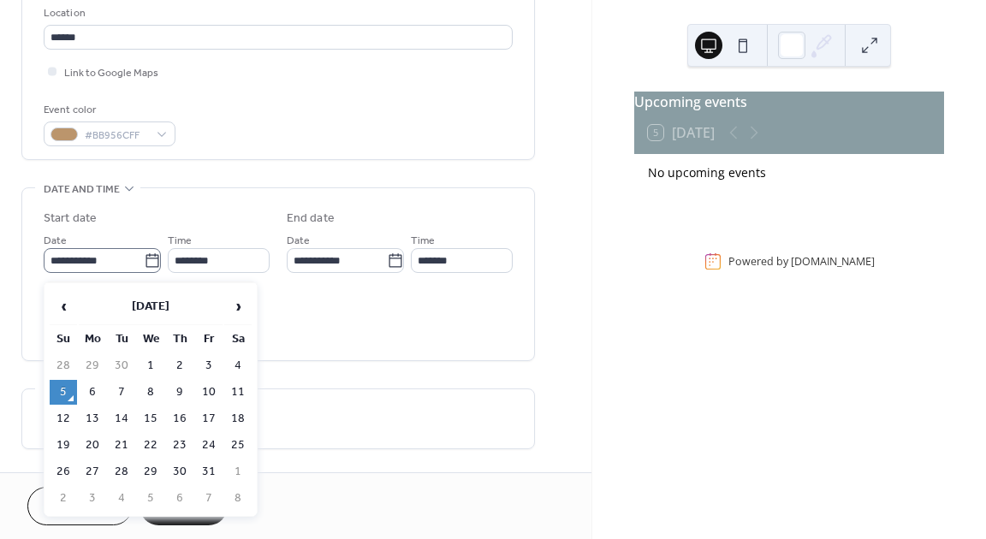
click at [152, 267] on icon at bounding box center [152, 261] width 17 height 17
click at [144, 267] on input "**********" at bounding box center [94, 260] width 100 height 25
click at [92, 417] on td "13" at bounding box center [92, 419] width 27 height 25
type input "**********"
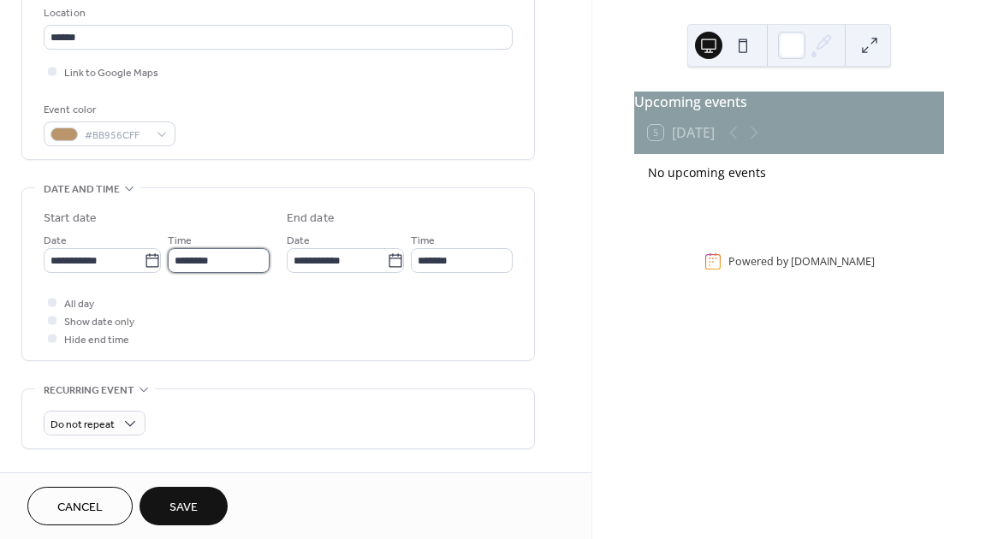
click at [215, 269] on input "********" at bounding box center [219, 260] width 102 height 25
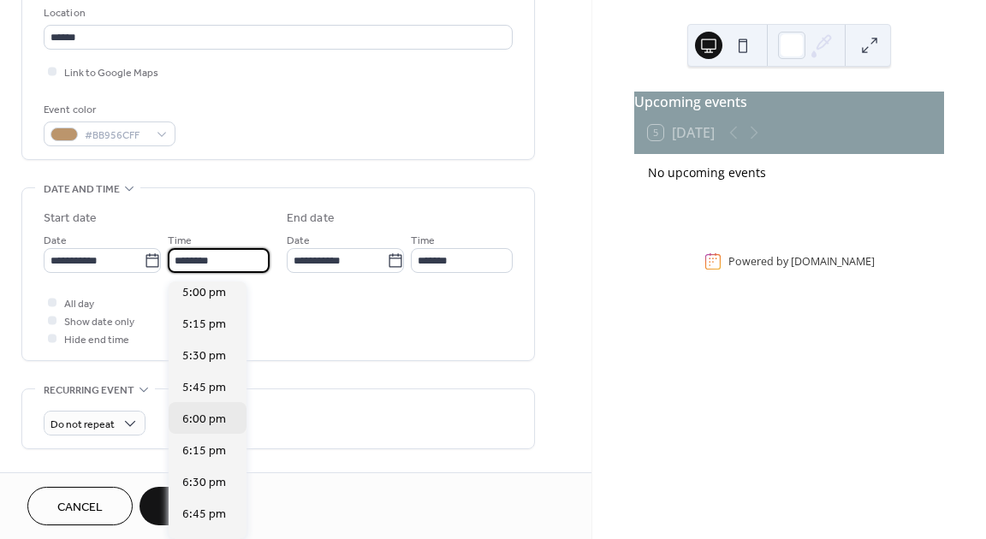
scroll to position [2184, 0]
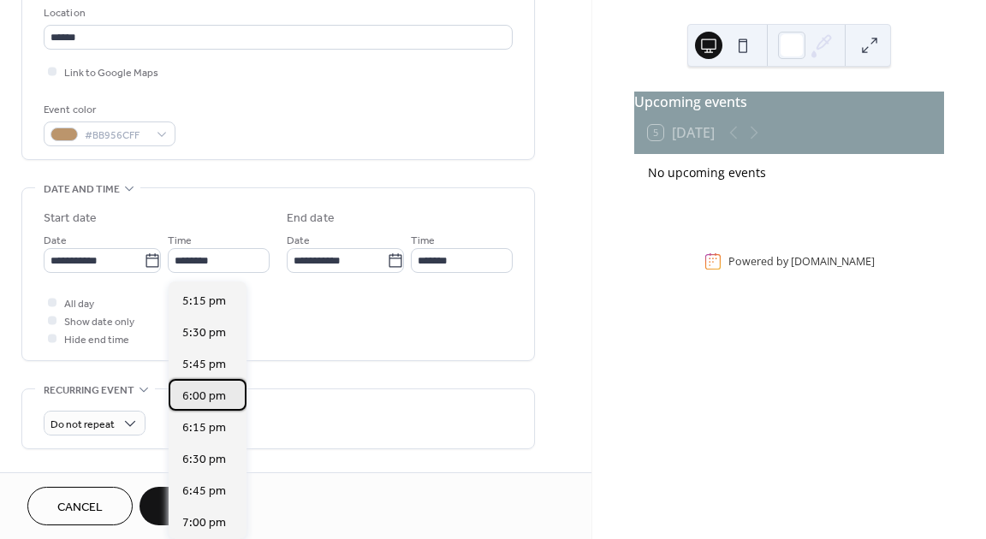
click at [214, 398] on span "6:00 pm" at bounding box center [204, 397] width 44 height 18
type input "*******"
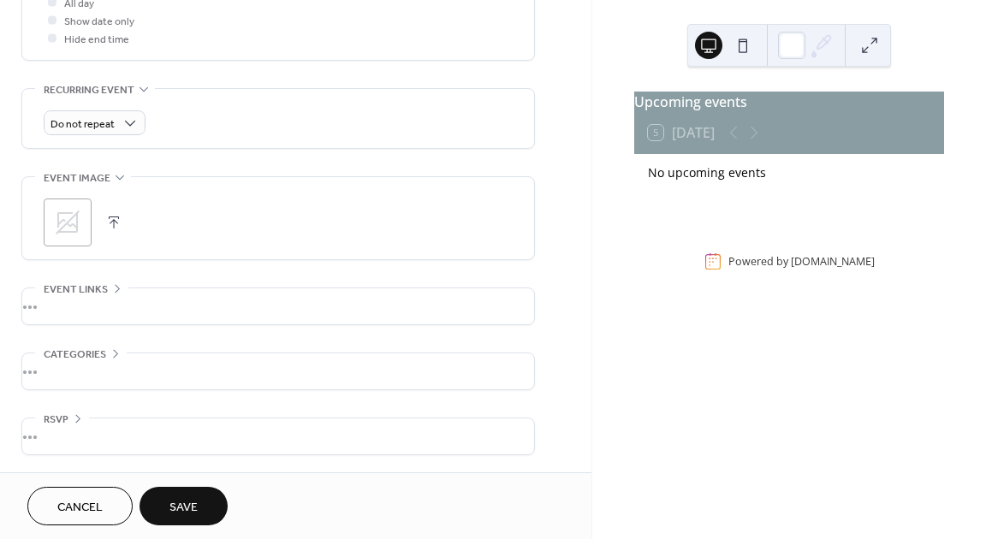
scroll to position [676, 0]
click at [80, 225] on icon at bounding box center [67, 222] width 27 height 27
click at [142, 299] on div "•••" at bounding box center [278, 307] width 512 height 36
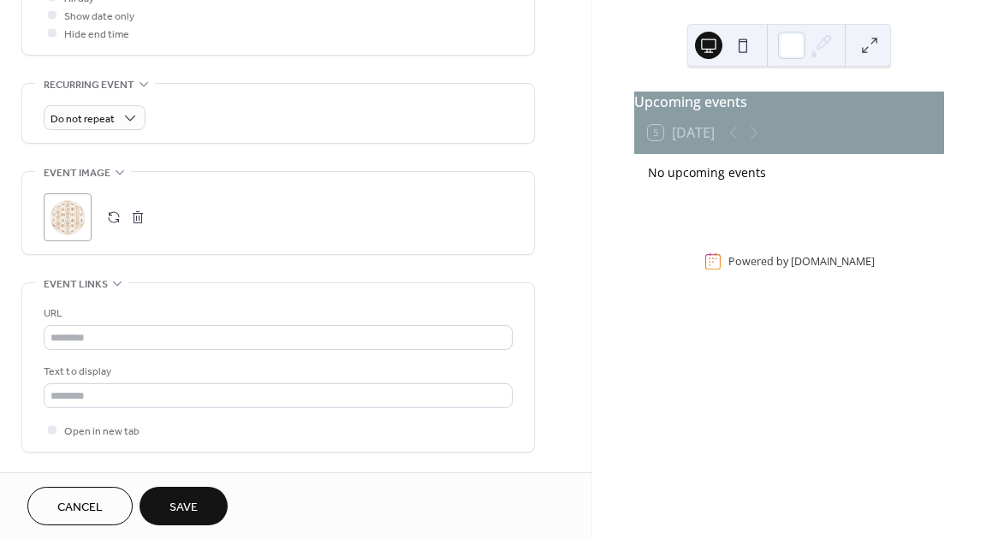
click at [142, 299] on div "URL Text to display Open in new tab" at bounding box center [278, 367] width 469 height 169
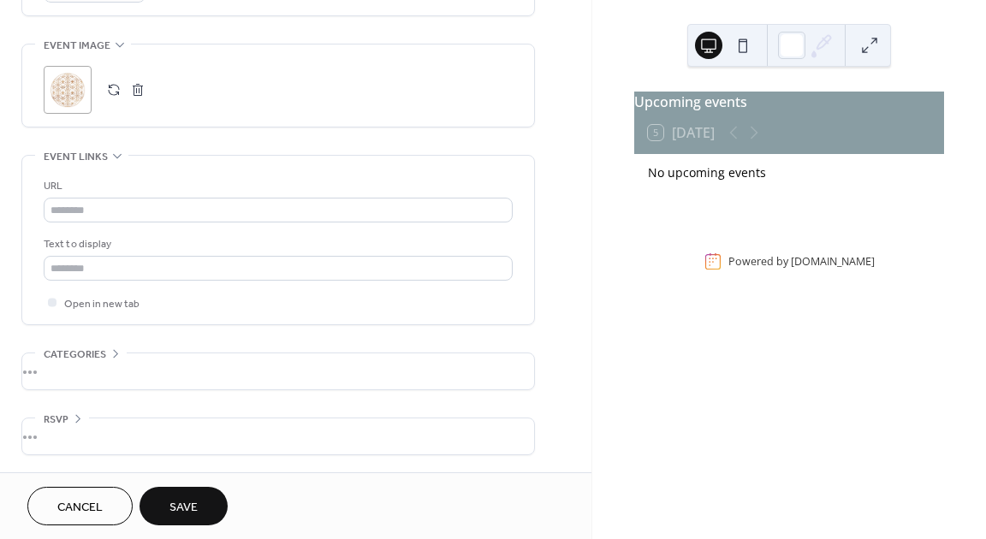
scroll to position [812, 0]
click at [142, 370] on div "•••" at bounding box center [278, 372] width 512 height 36
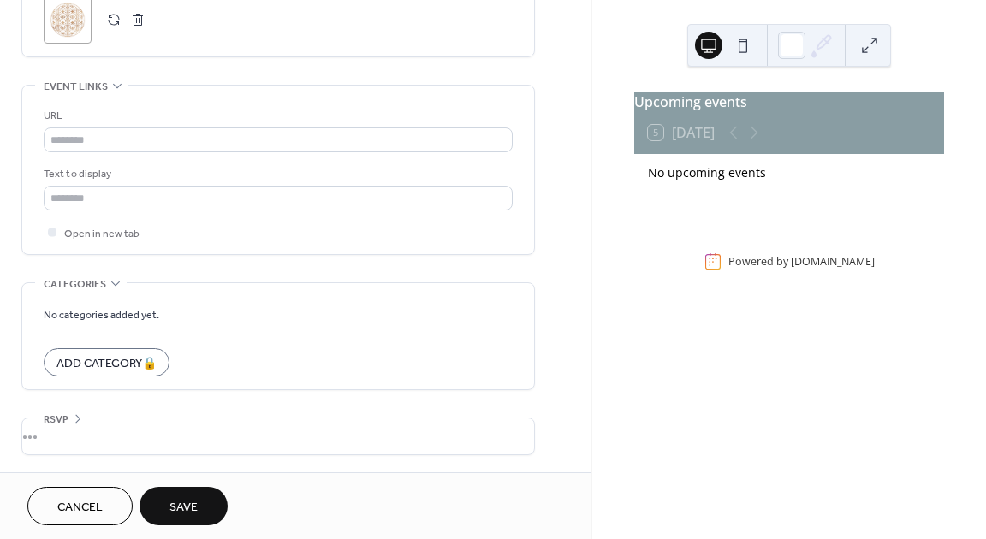
scroll to position [882, 0]
click at [133, 426] on div "•••" at bounding box center [278, 437] width 512 height 36
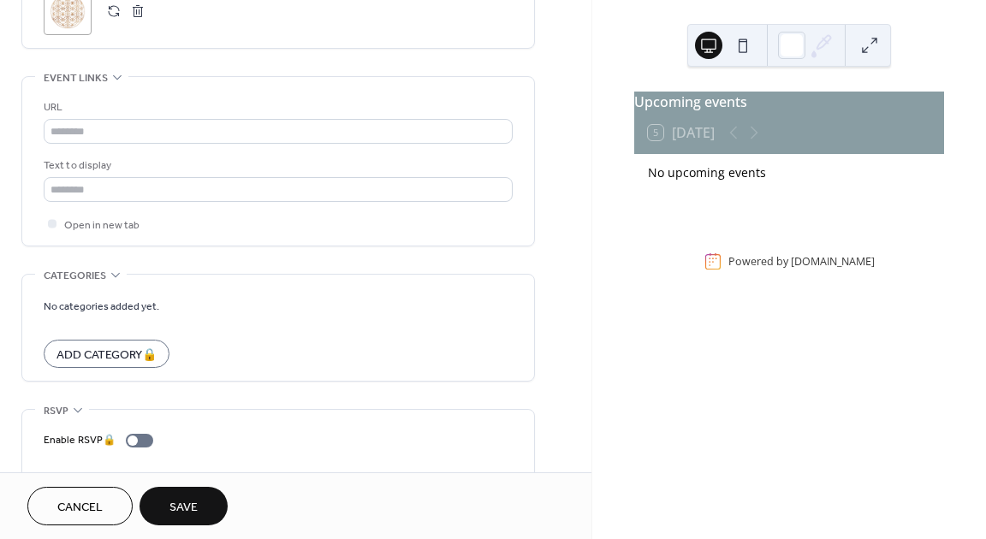
click at [187, 509] on span "Save" at bounding box center [184, 508] width 28 height 18
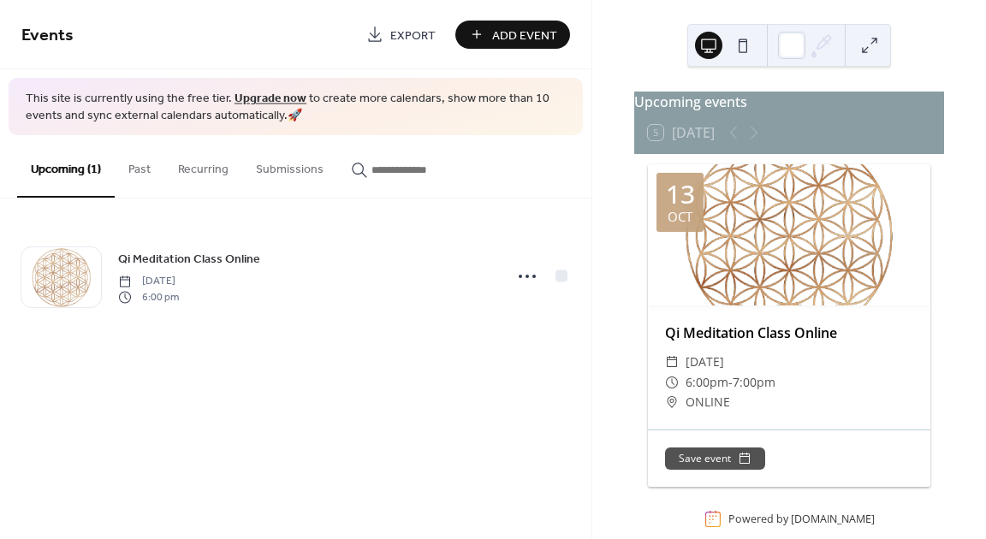
click at [541, 33] on span "Add Event" at bounding box center [524, 36] width 65 height 18
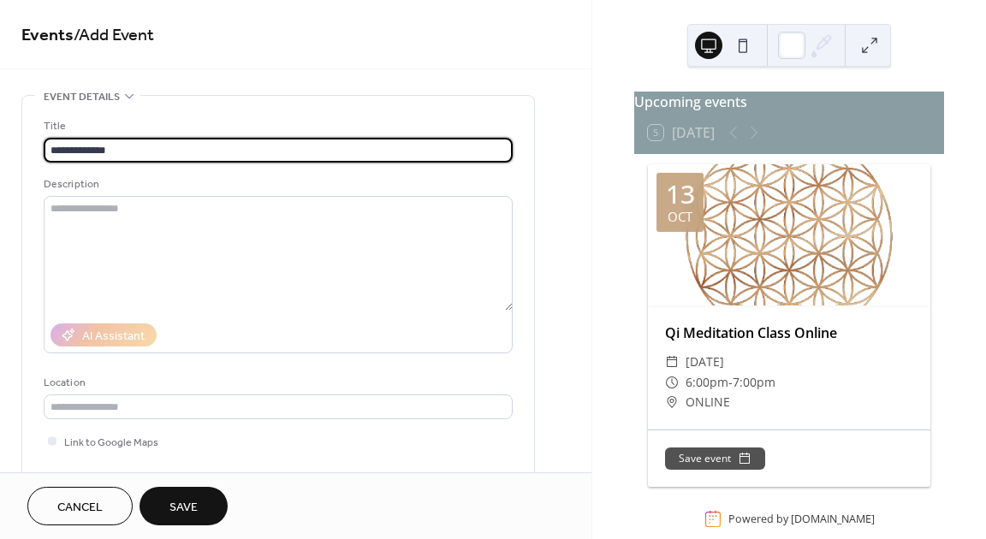
click at [67, 158] on input "**********" at bounding box center [278, 150] width 469 height 25
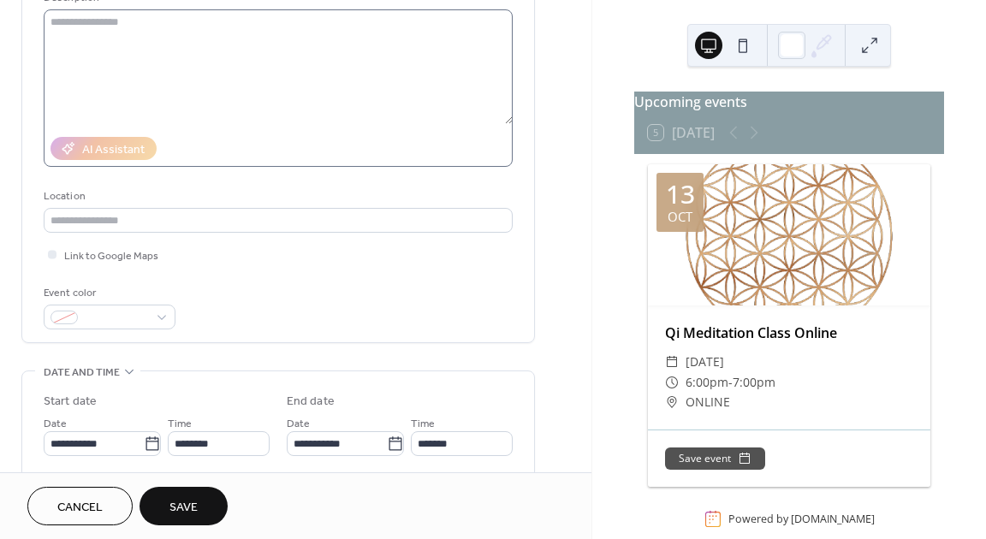
scroll to position [237, 0]
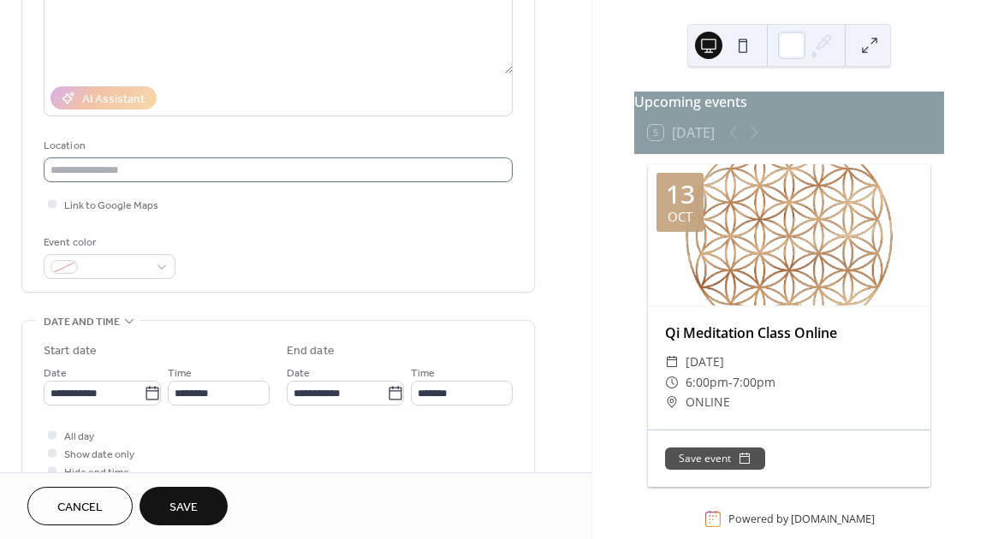
type input "**********"
click at [107, 170] on input "text" at bounding box center [278, 170] width 469 height 25
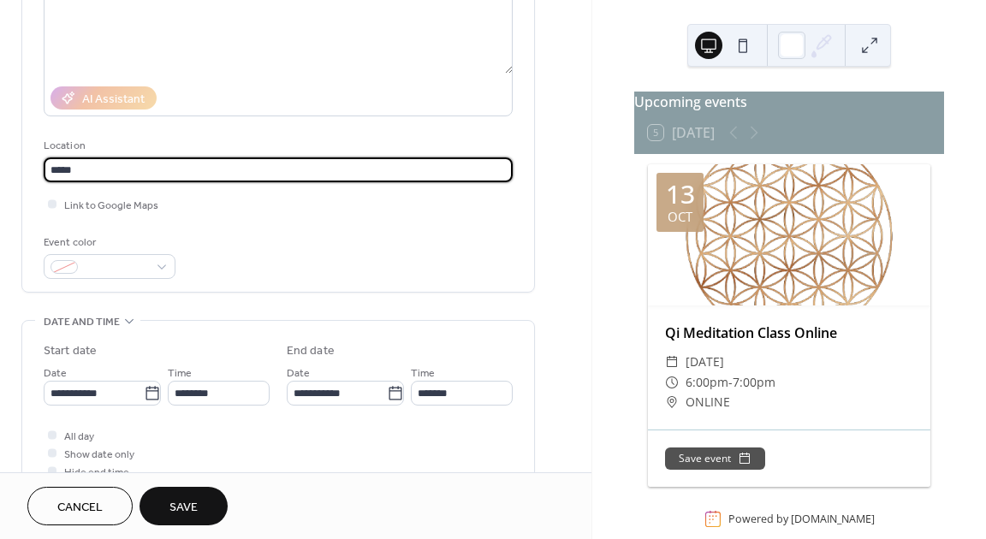
type input "*****"
click at [265, 221] on div "**********" at bounding box center [278, 79] width 469 height 399
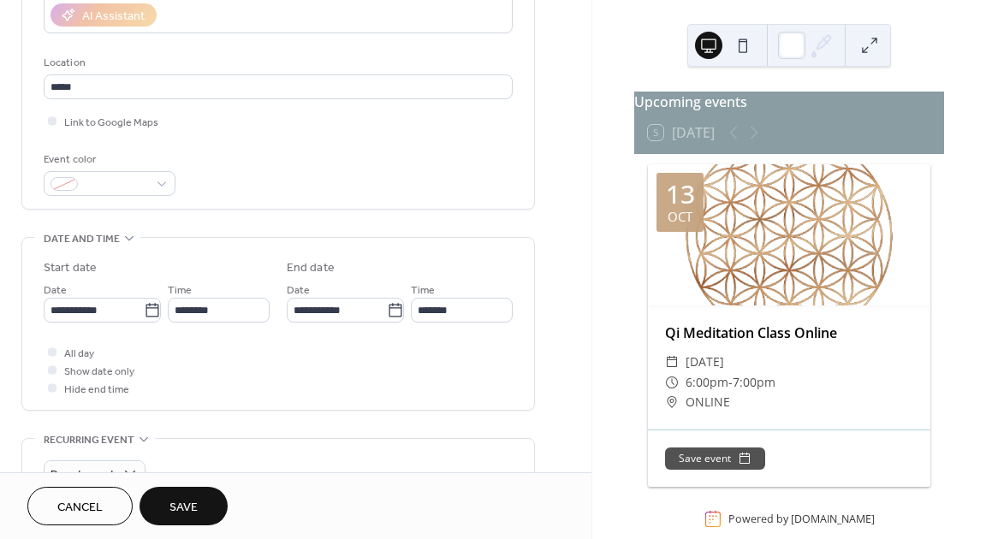
scroll to position [352, 0]
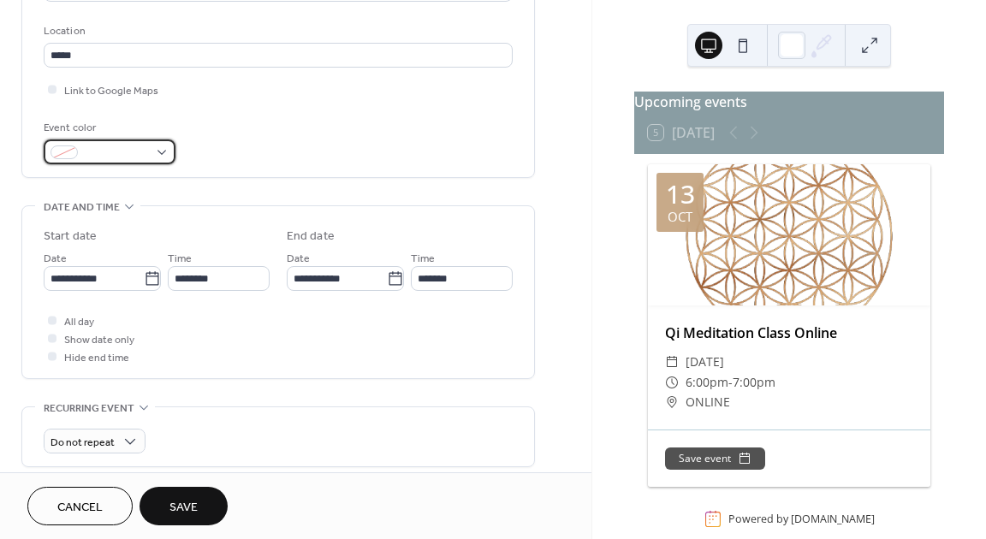
click at [165, 156] on div at bounding box center [110, 152] width 132 height 25
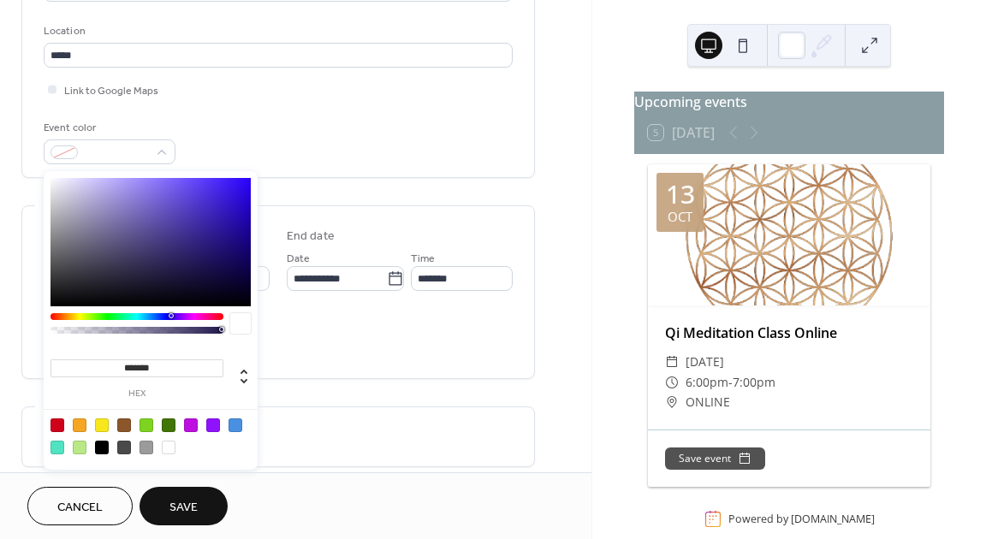
click at [216, 425] on div at bounding box center [213, 426] width 14 height 14
type input "*******"
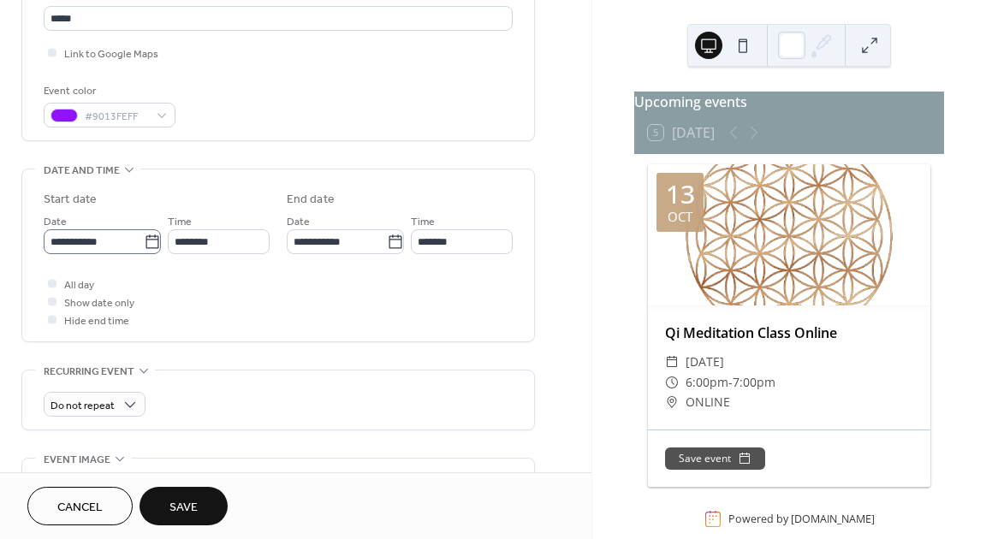
click at [146, 245] on icon at bounding box center [152, 242] width 17 height 17
click at [144, 245] on input "**********" at bounding box center [94, 241] width 100 height 25
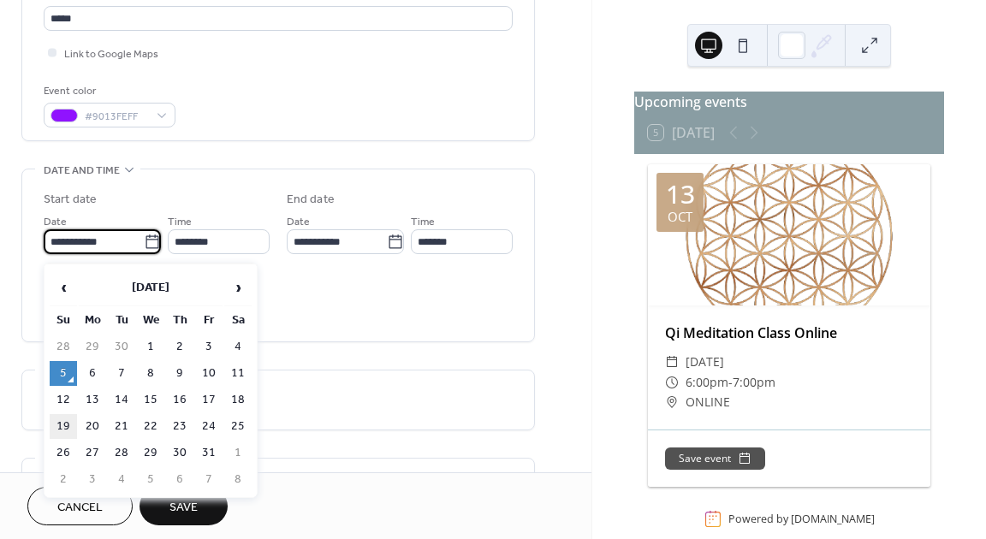
click at [69, 427] on td "19" at bounding box center [63, 426] width 27 height 25
type input "**********"
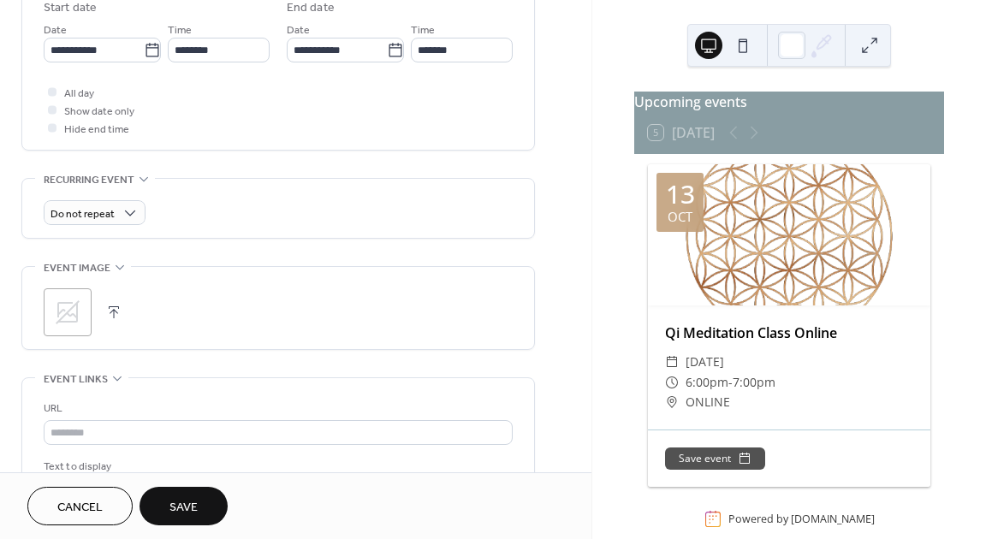
scroll to position [592, 0]
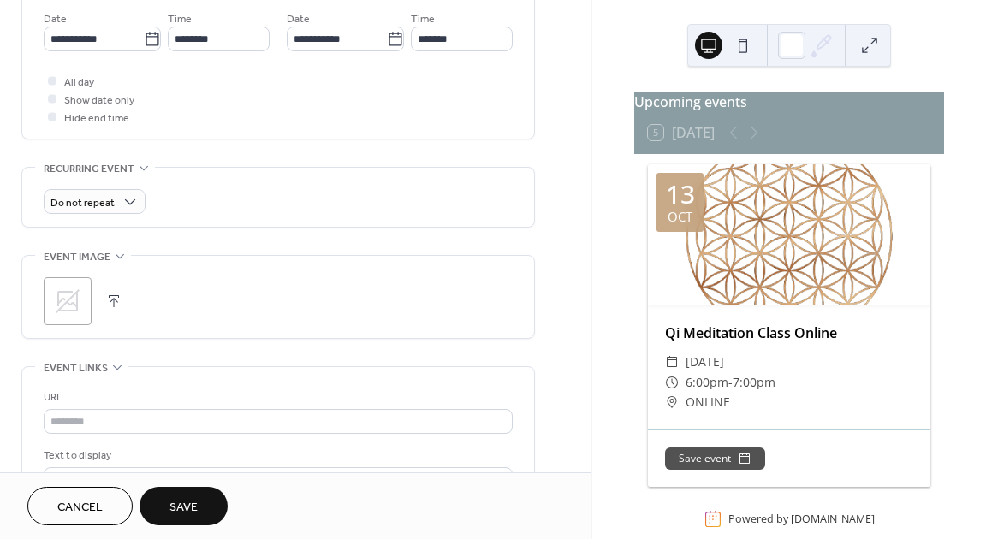
click at [75, 307] on icon at bounding box center [67, 301] width 27 height 27
click at [200, 504] on button "Save" at bounding box center [184, 506] width 88 height 39
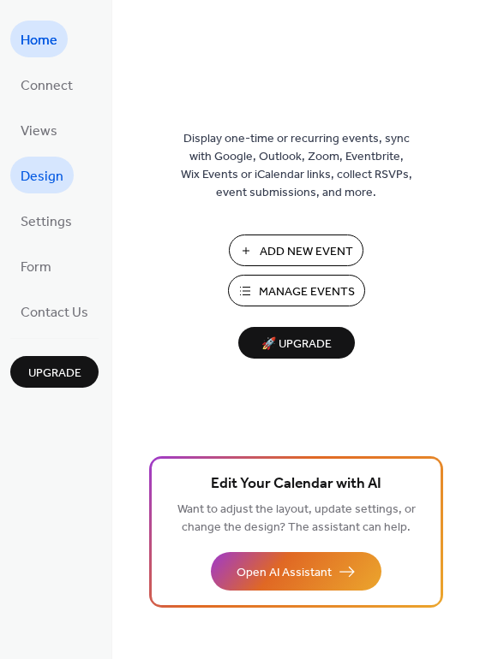
click at [39, 176] on span "Design" at bounding box center [42, 177] width 43 height 27
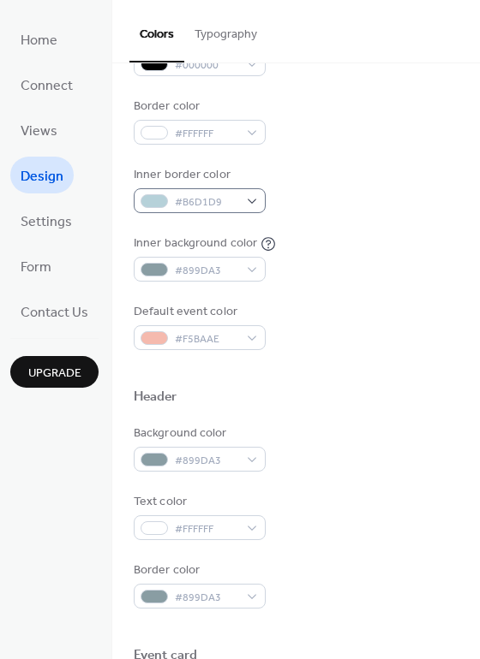
scroll to position [300, 0]
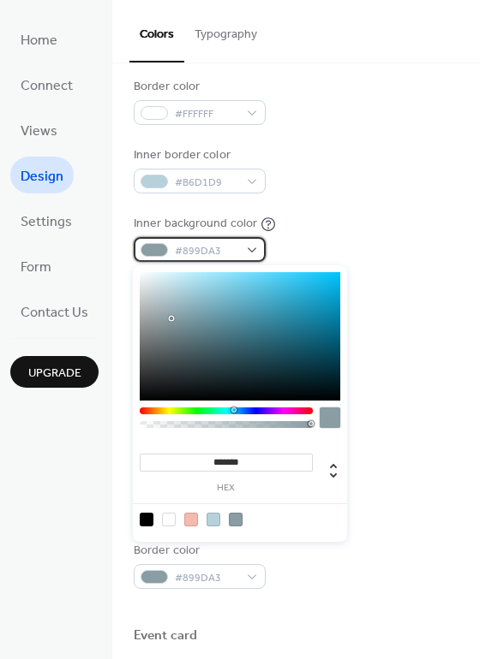
click at [251, 253] on div "#899DA3" at bounding box center [200, 249] width 132 height 25
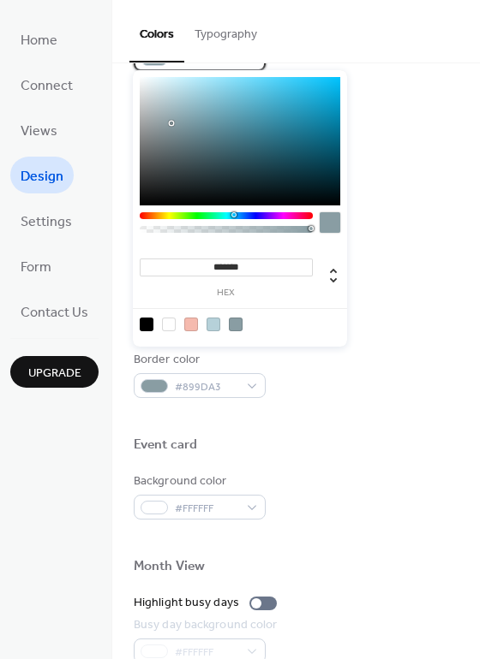
scroll to position [497, 0]
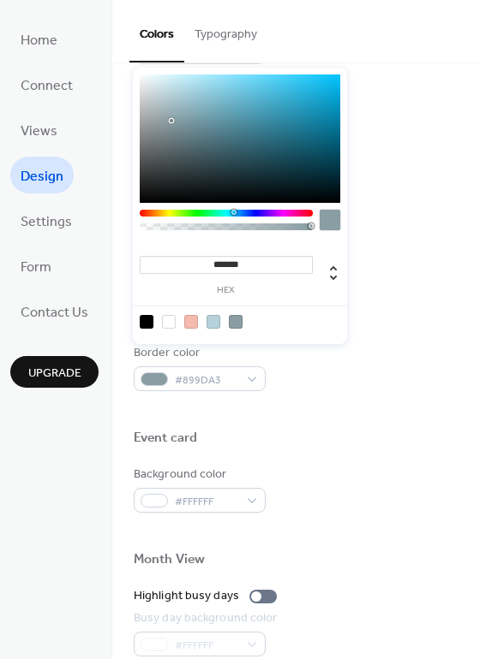
click at [249, 265] on input "*******" at bounding box center [226, 265] width 173 height 18
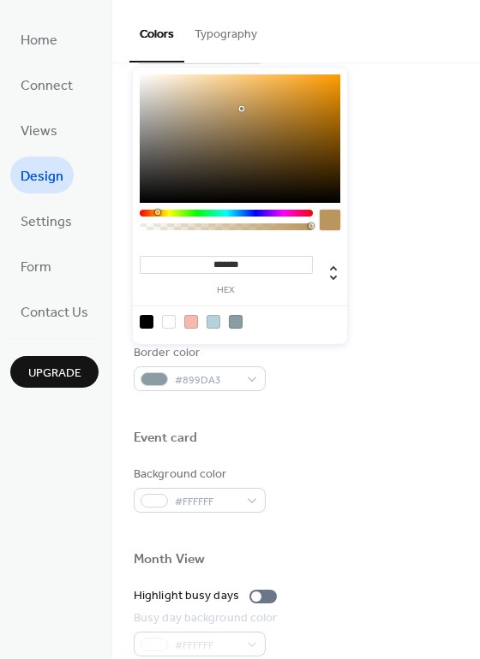
type input "*******"
click at [329, 217] on div at bounding box center [329, 220] width 21 height 21
click at [415, 224] on div "Background color #899DA3" at bounding box center [296, 230] width 325 height 47
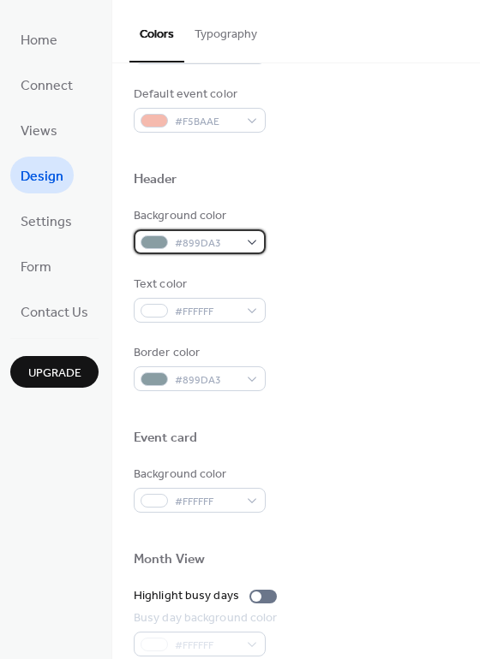
click at [254, 243] on div "#899DA3" at bounding box center [200, 241] width 132 height 25
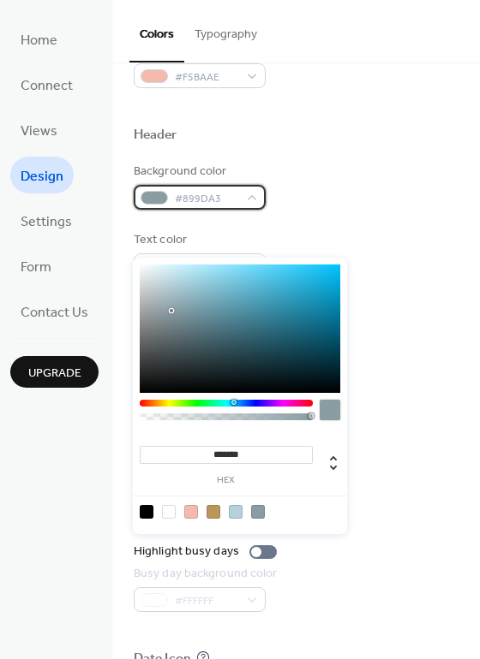
scroll to position [542, 0]
click at [211, 514] on div at bounding box center [213, 512] width 14 height 14
type input "*******"
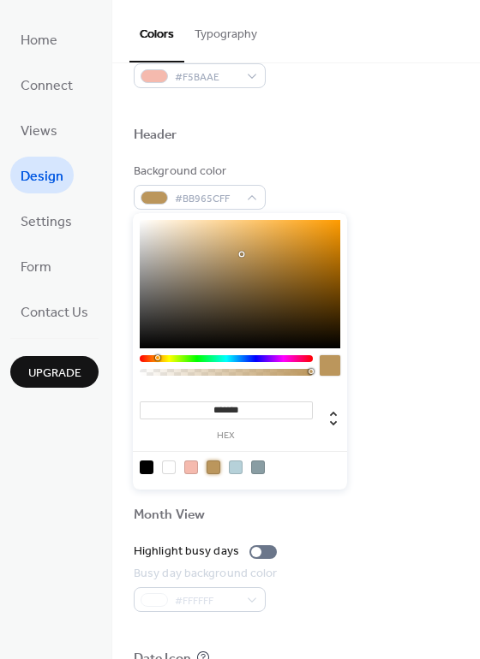
click at [437, 289] on div "Background color #BB965CFF Text color #FFFFFF Border color #899DA3" at bounding box center [296, 255] width 325 height 184
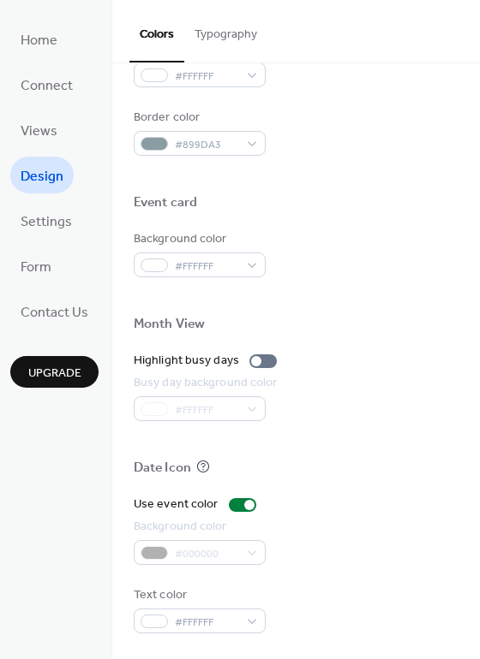
scroll to position [733, 0]
click at [256, 551] on div "#000000" at bounding box center [200, 552] width 132 height 25
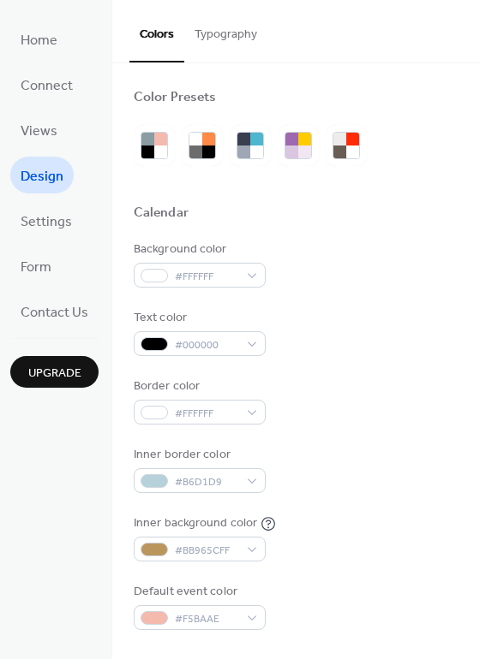
scroll to position [0, 0]
click at [229, 37] on button "Typography" at bounding box center [225, 30] width 83 height 61
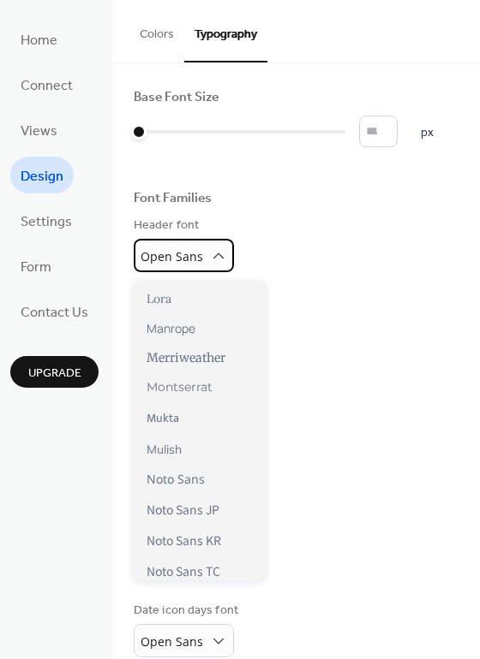
scroll to position [619, 0]
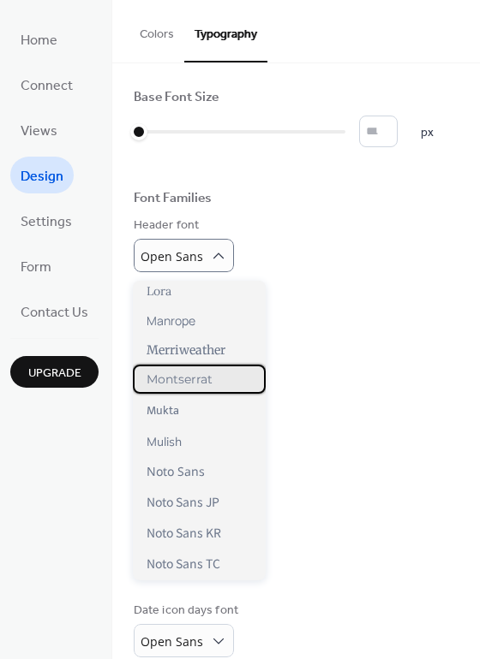
click at [213, 384] on div "Montserrat" at bounding box center [199, 379] width 133 height 29
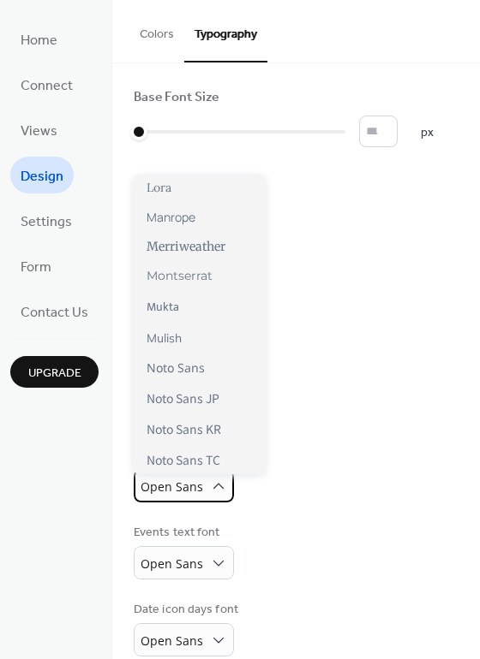
scroll to position [658, 0]
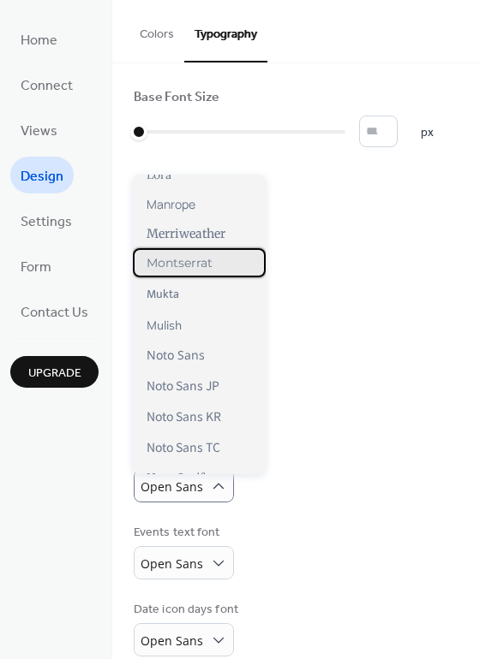
click at [212, 261] on span "Montserrat" at bounding box center [179, 262] width 66 height 15
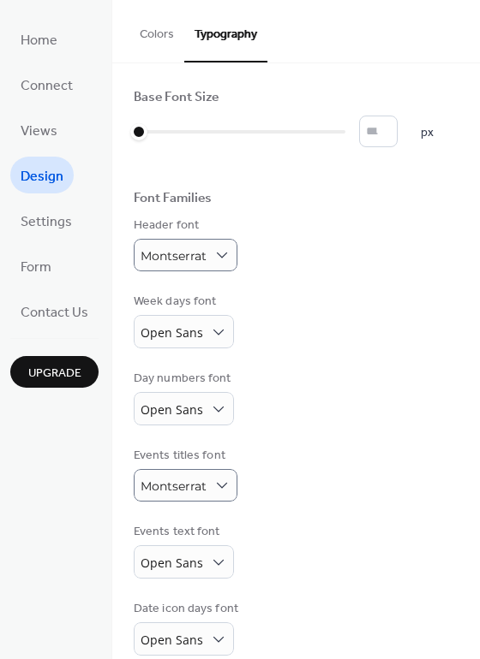
scroll to position [0, 0]
click at [40, 217] on span "Settings" at bounding box center [46, 222] width 51 height 27
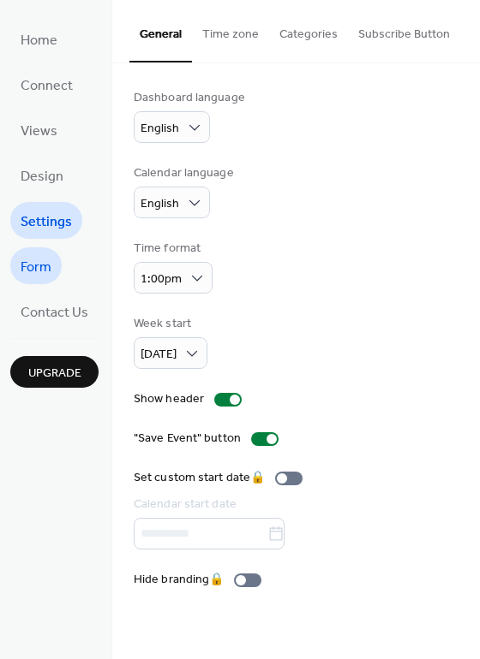
click at [45, 276] on span "Form" at bounding box center [36, 267] width 31 height 27
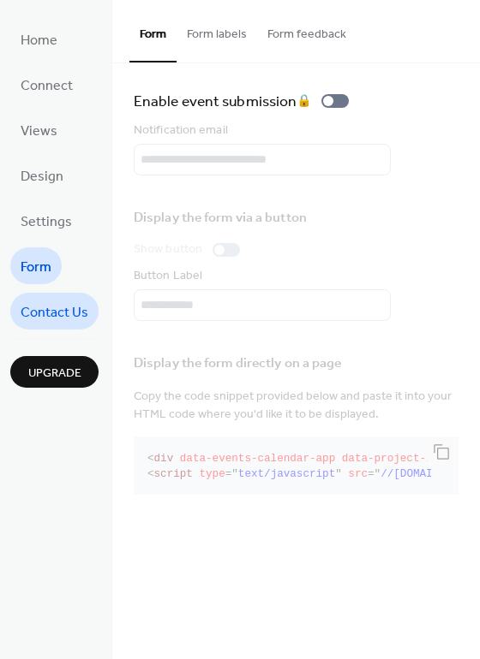
click at [56, 309] on span "Contact Us" at bounding box center [55, 313] width 68 height 27
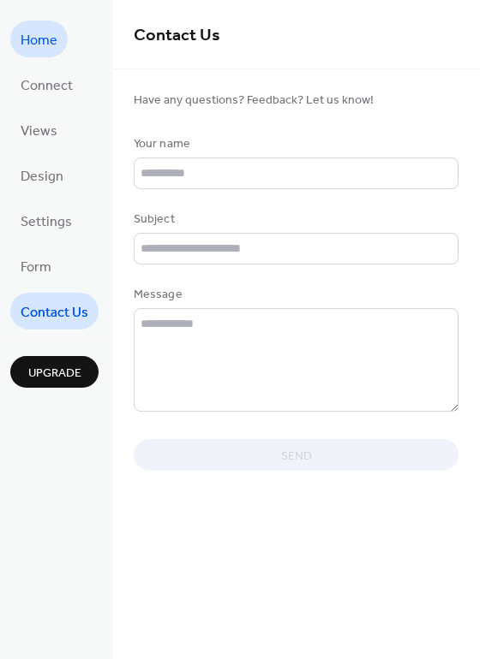
click at [41, 48] on span "Home" at bounding box center [39, 40] width 37 height 27
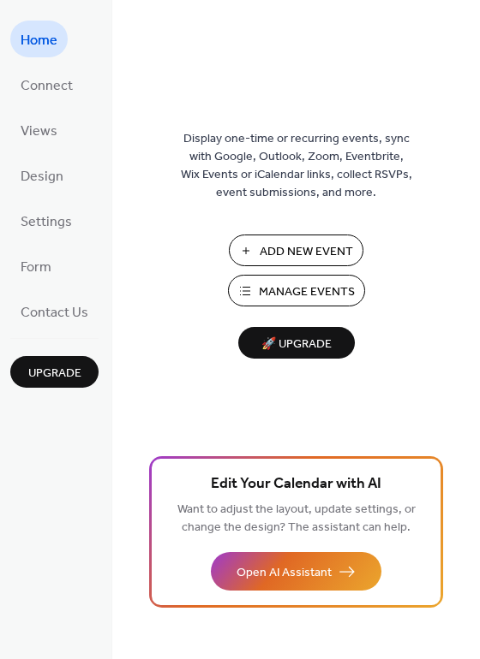
click at [334, 290] on span "Manage Events" at bounding box center [307, 292] width 96 height 18
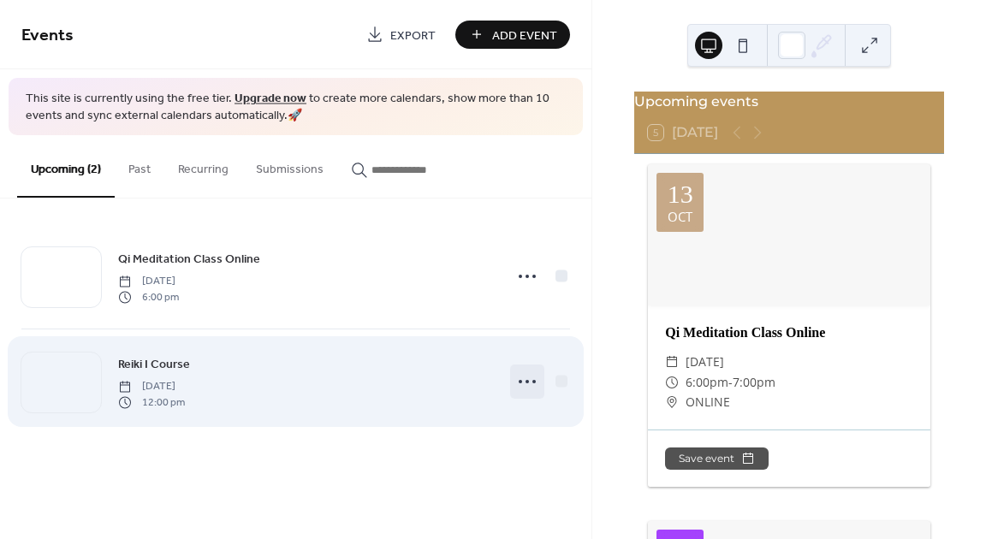
click at [531, 381] on icon at bounding box center [527, 381] width 27 height 27
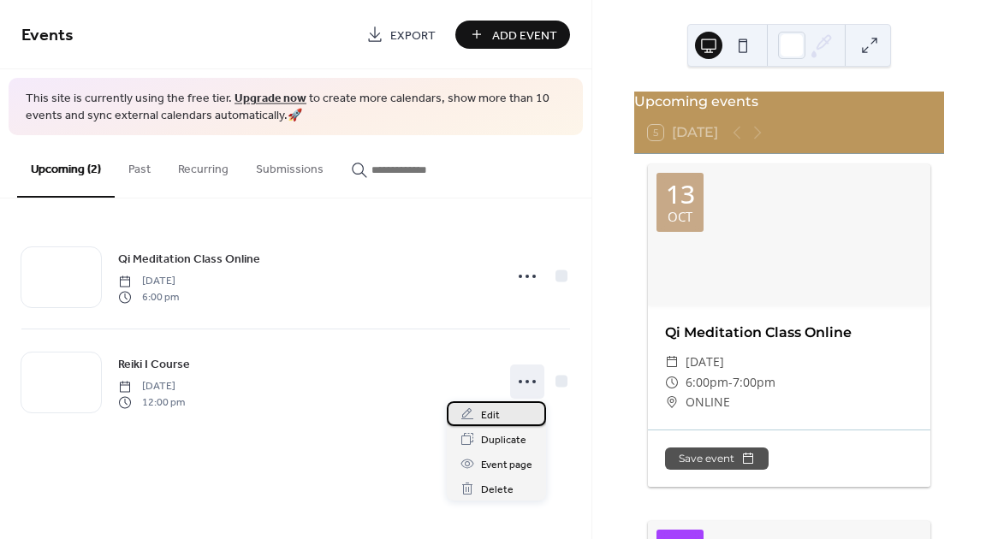
click at [498, 414] on span "Edit" at bounding box center [490, 416] width 19 height 18
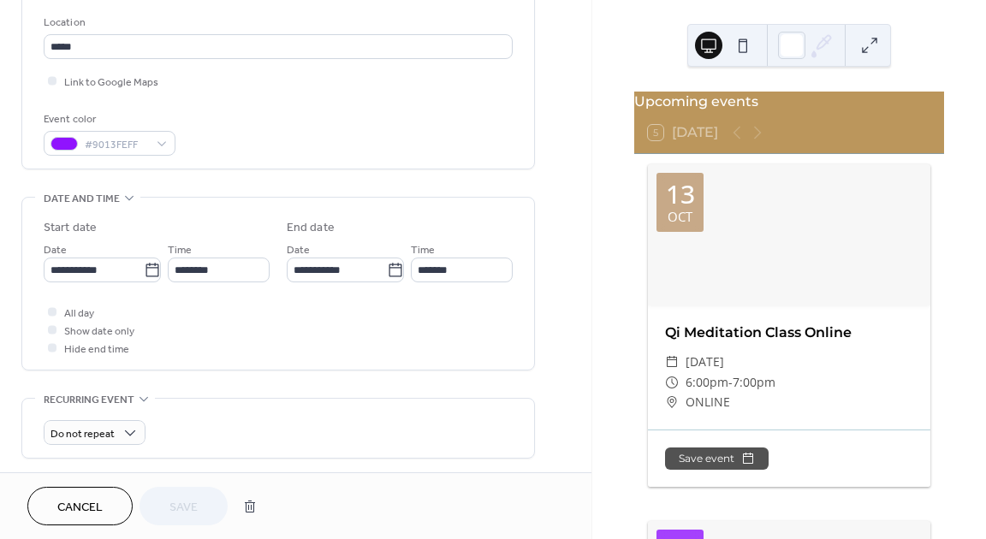
scroll to position [355, 0]
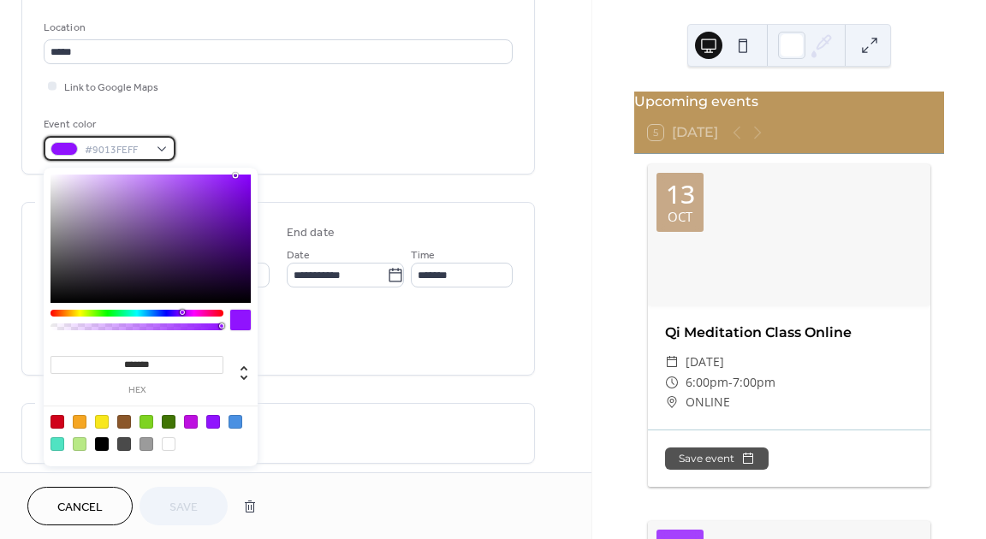
click at [164, 155] on div "#9013FEFF" at bounding box center [110, 148] width 132 height 25
click at [183, 366] on input "*******" at bounding box center [137, 365] width 173 height 18
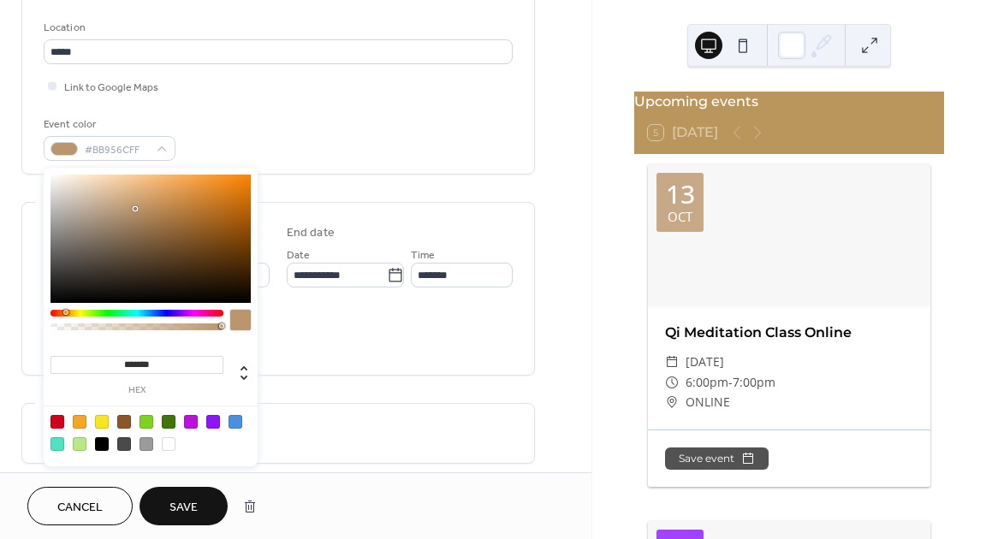
type input "*******"
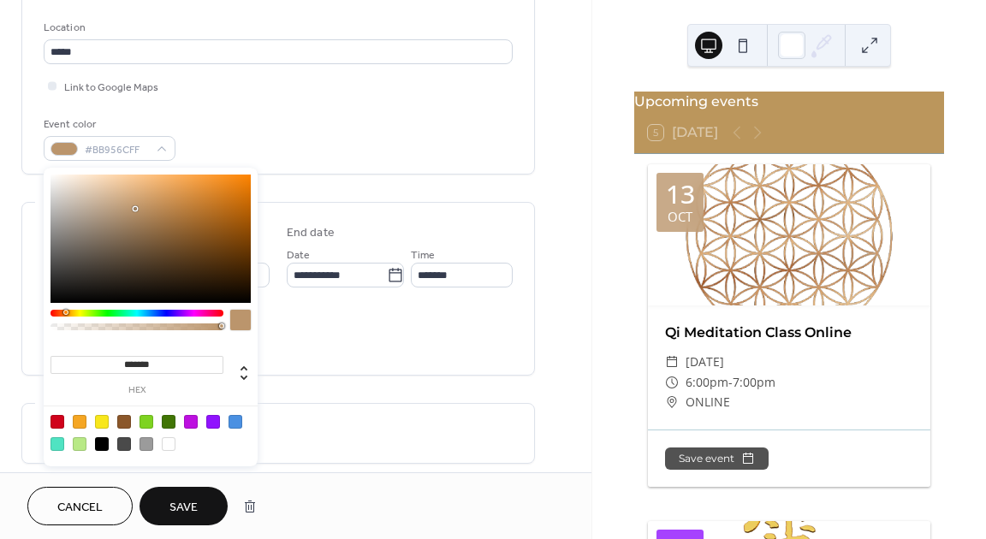
click at [235, 321] on div at bounding box center [240, 320] width 21 height 21
click at [198, 501] on span "Save" at bounding box center [184, 508] width 28 height 18
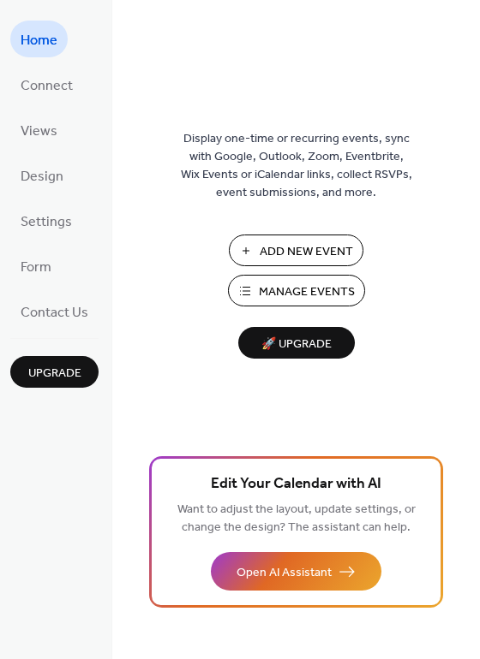
click at [311, 289] on span "Manage Events" at bounding box center [307, 292] width 96 height 18
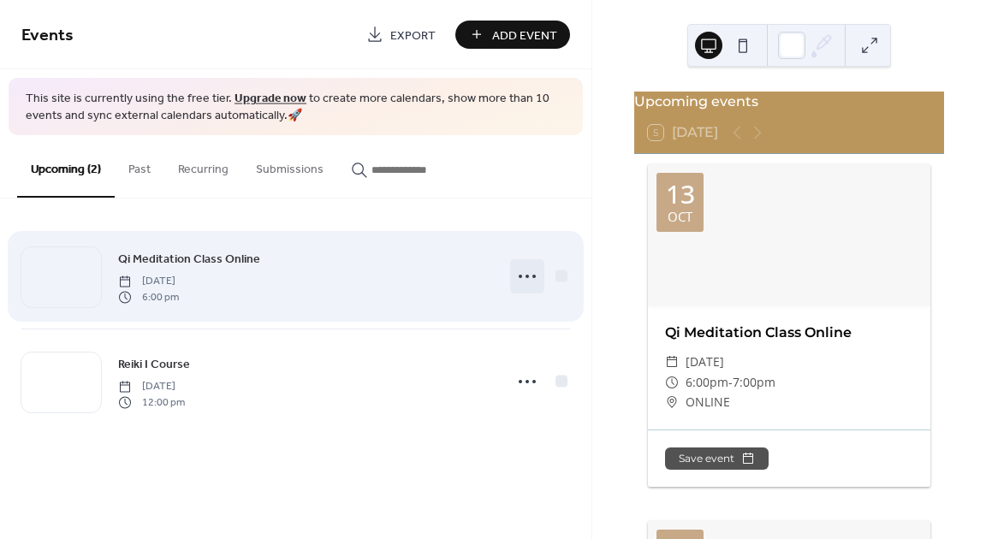
click at [533, 278] on icon at bounding box center [527, 276] width 27 height 27
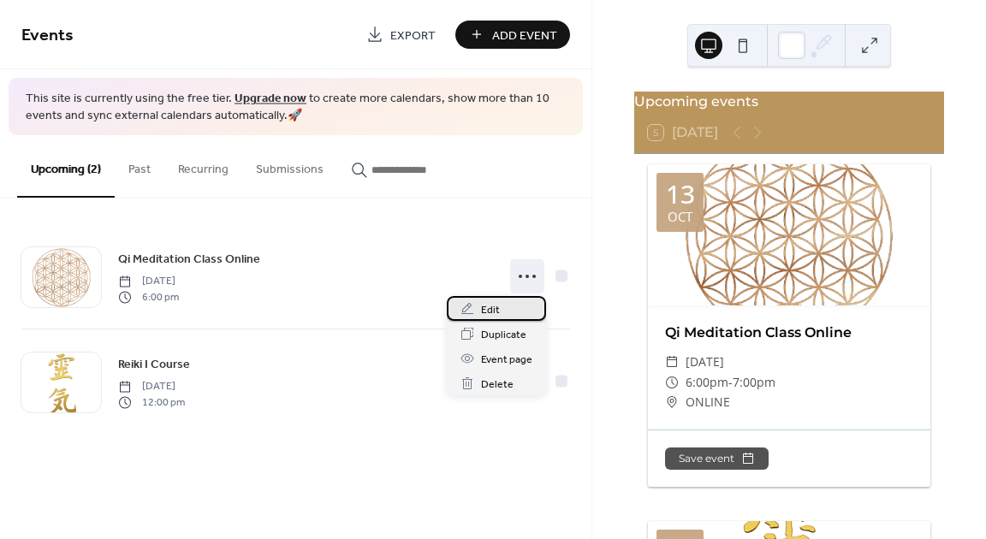
click at [504, 311] on div "Edit" at bounding box center [496, 308] width 99 height 25
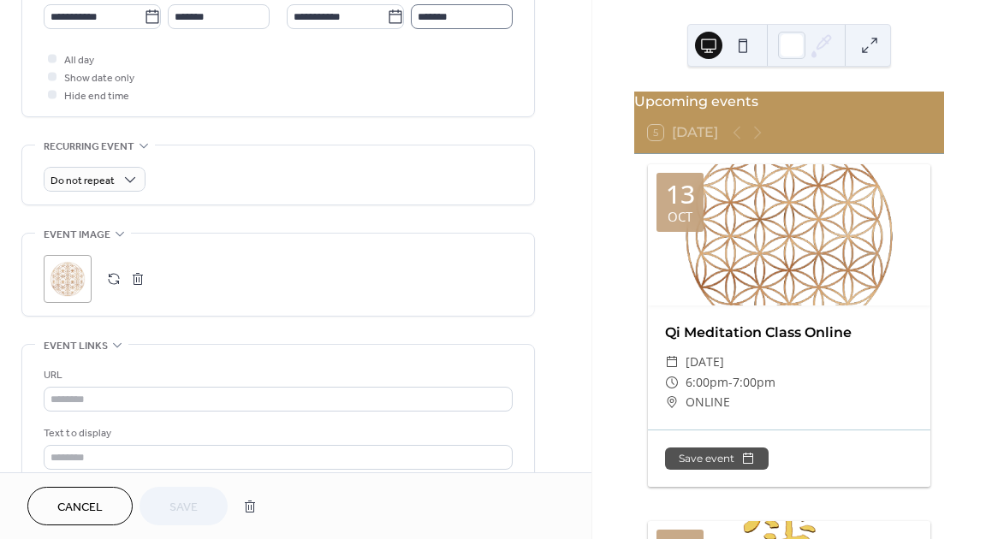
scroll to position [689, 0]
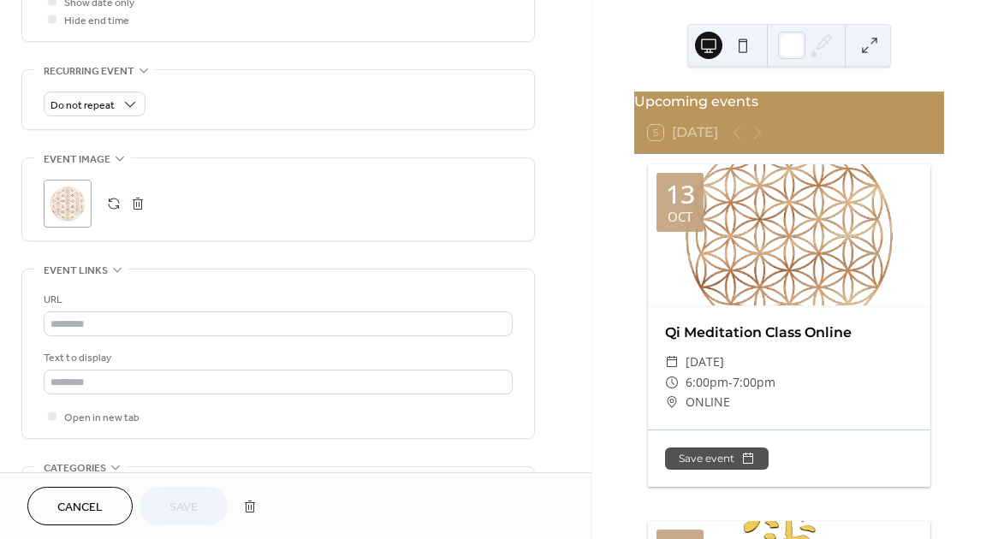
click at [82, 201] on div ";" at bounding box center [68, 204] width 48 height 48
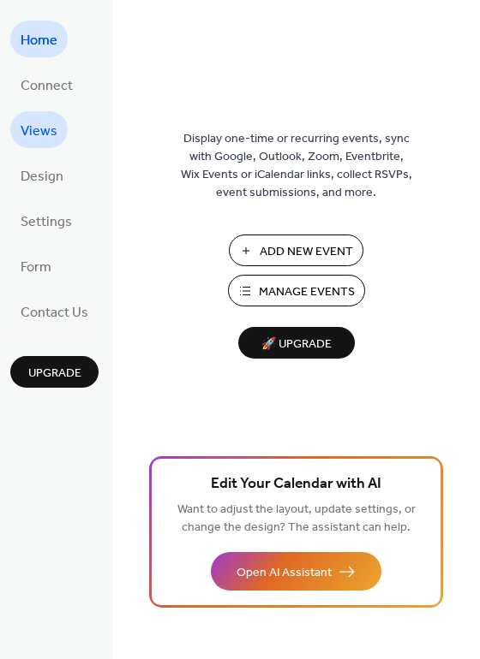
click at [43, 127] on span "Views" at bounding box center [39, 131] width 37 height 27
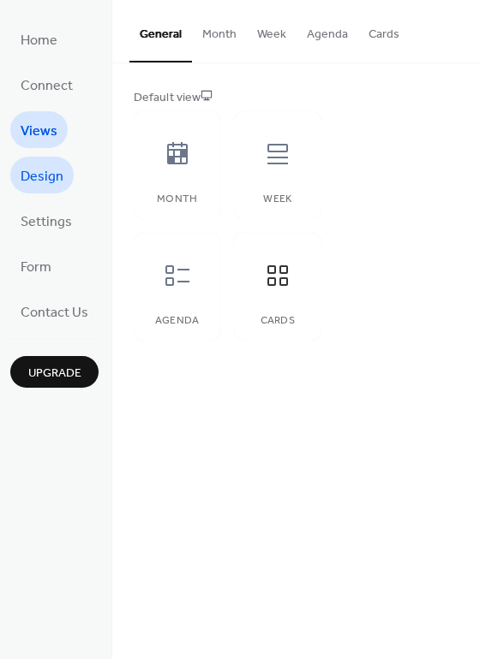
click at [49, 176] on span "Design" at bounding box center [42, 177] width 43 height 27
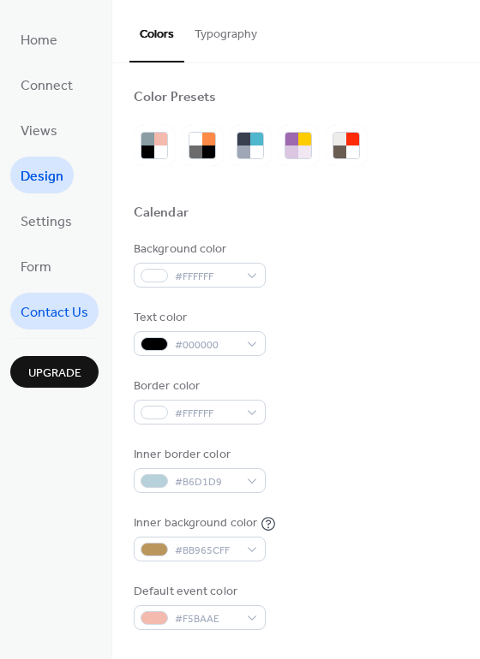
click at [69, 313] on span "Contact Us" at bounding box center [55, 313] width 68 height 27
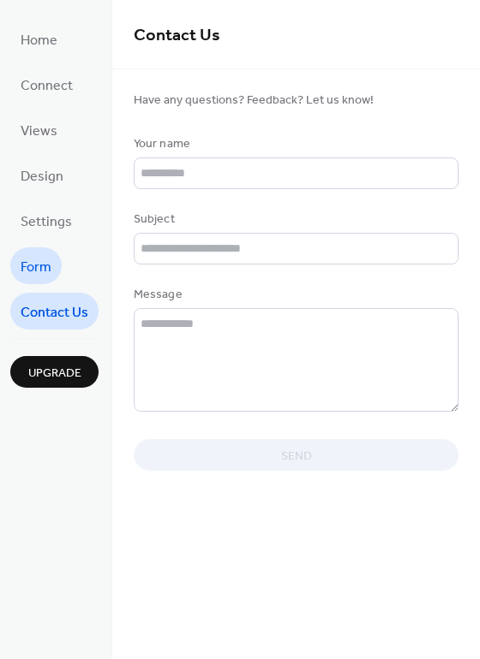
click at [57, 273] on link "Form" at bounding box center [35, 265] width 51 height 37
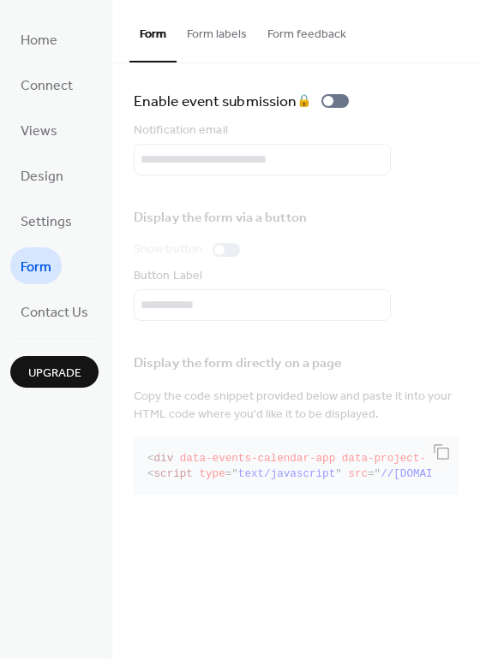
click at [230, 39] on button "Form labels" at bounding box center [216, 30] width 80 height 61
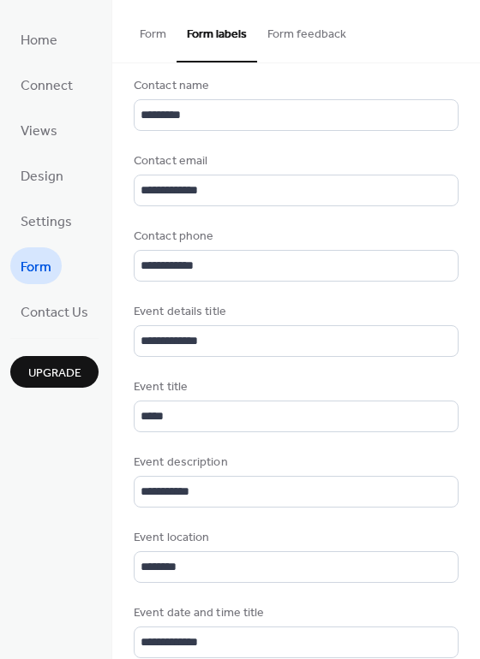
scroll to position [146, 0]
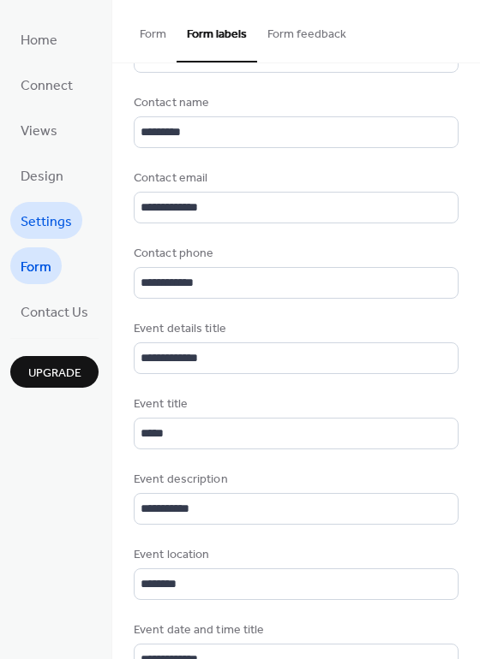
click at [31, 221] on span "Settings" at bounding box center [46, 222] width 51 height 27
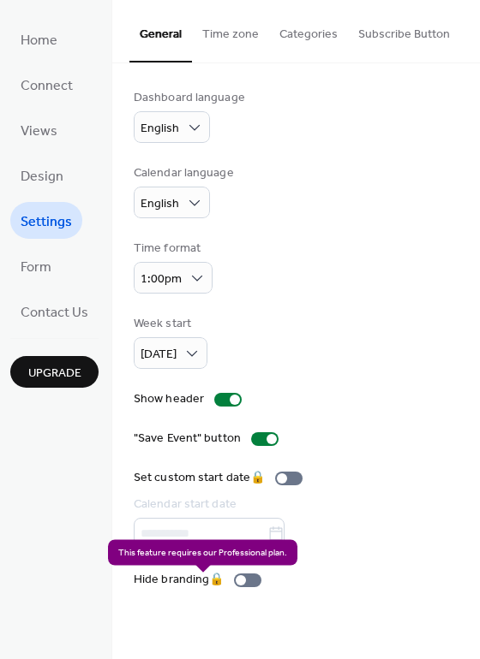
click at [253, 587] on div "Hide branding 🔒" at bounding box center [201, 580] width 134 height 18
